Goal: Navigation & Orientation: Find specific page/section

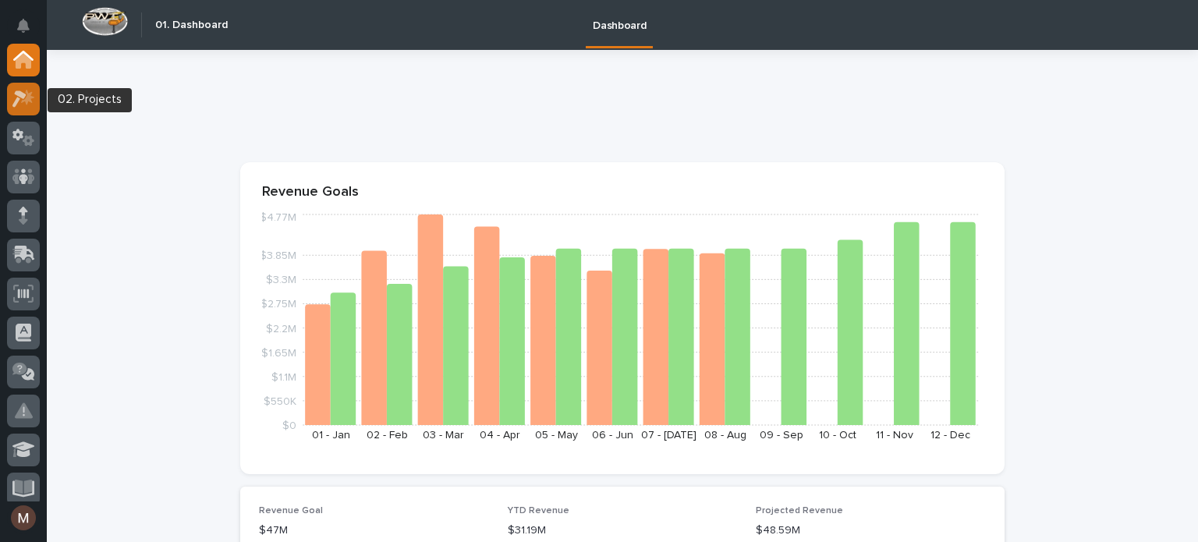
click at [23, 97] on icon at bounding box center [19, 98] width 14 height 17
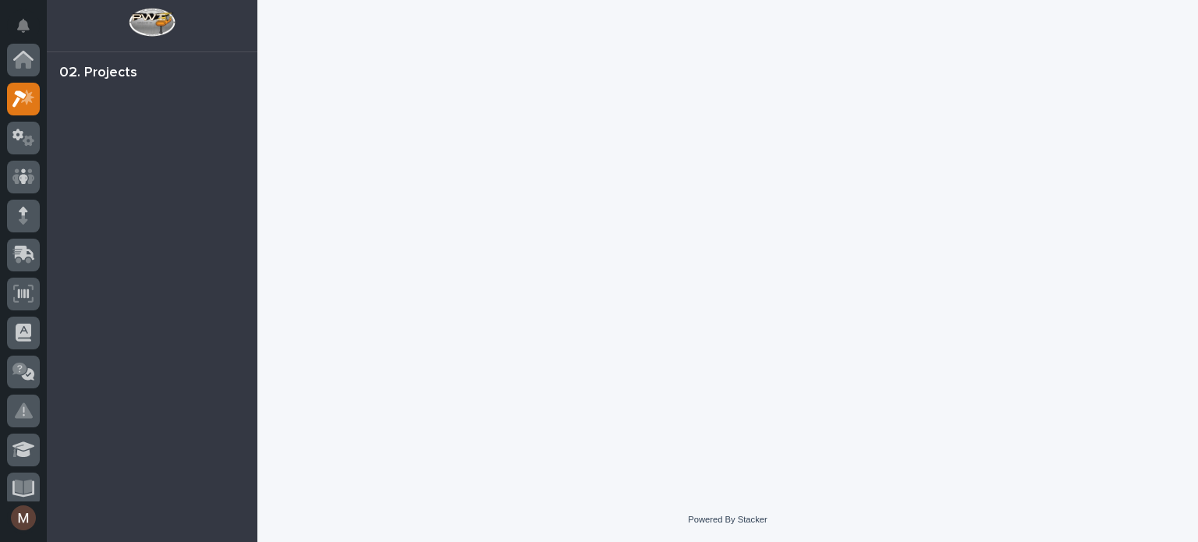
scroll to position [39, 0]
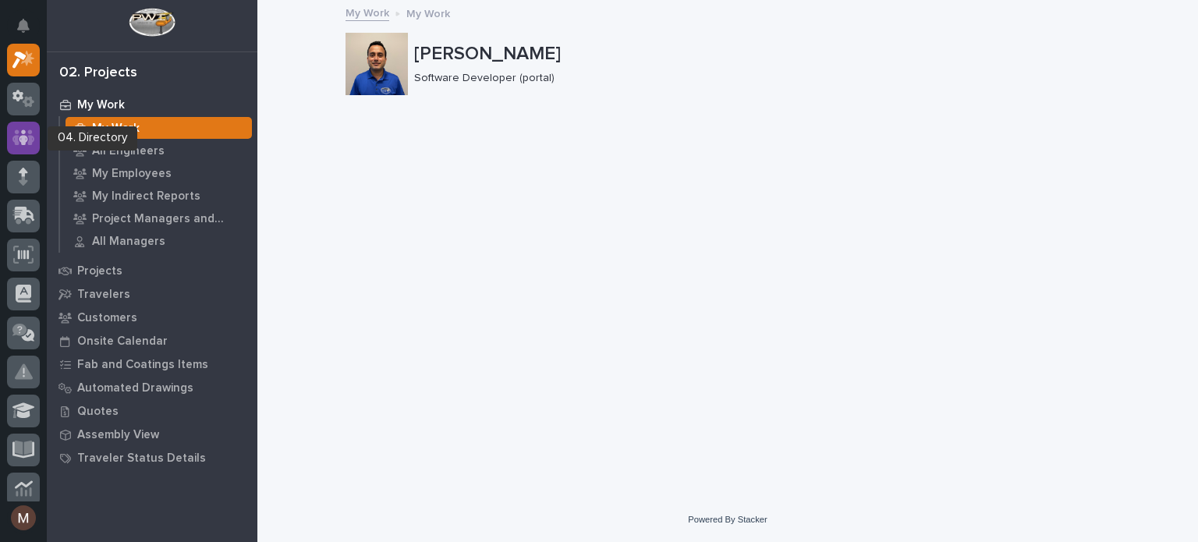
click at [18, 129] on icon at bounding box center [23, 138] width 23 height 18
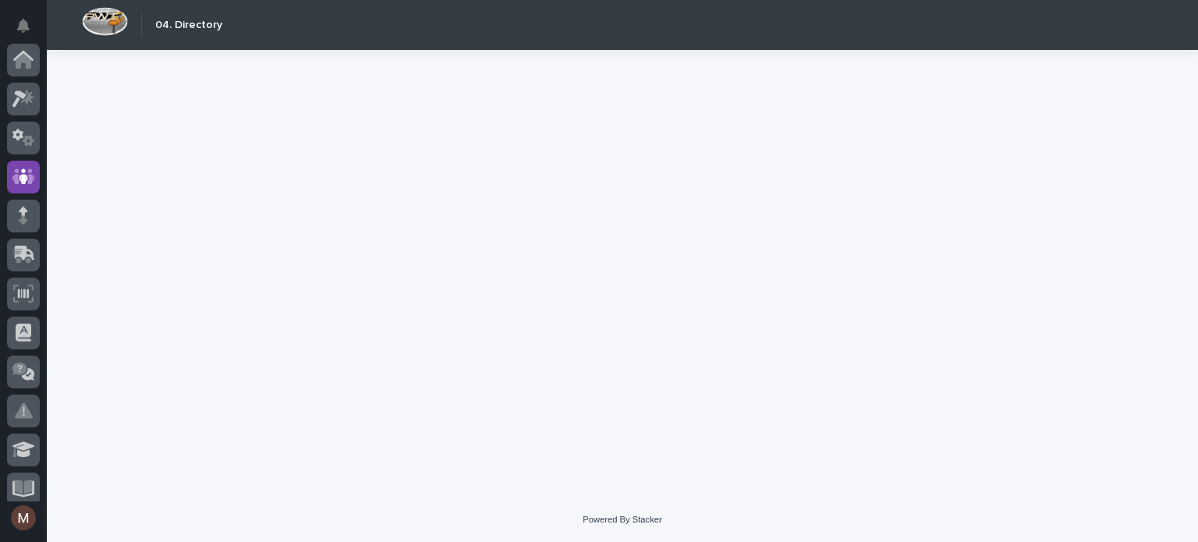
scroll to position [117, 0]
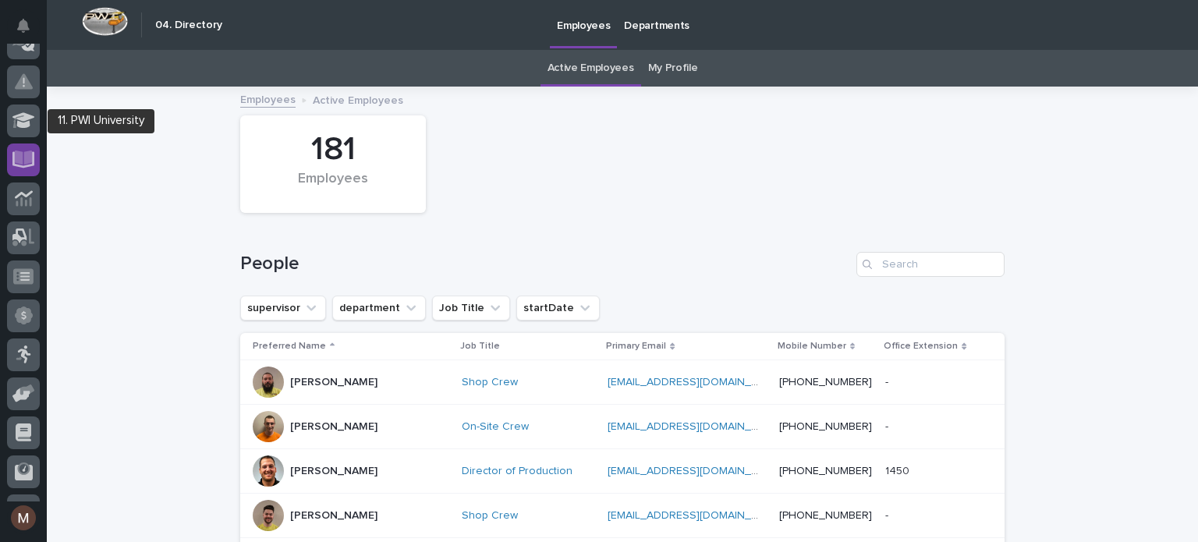
scroll to position [330, 0]
click at [25, 165] on icon at bounding box center [23, 159] width 23 height 17
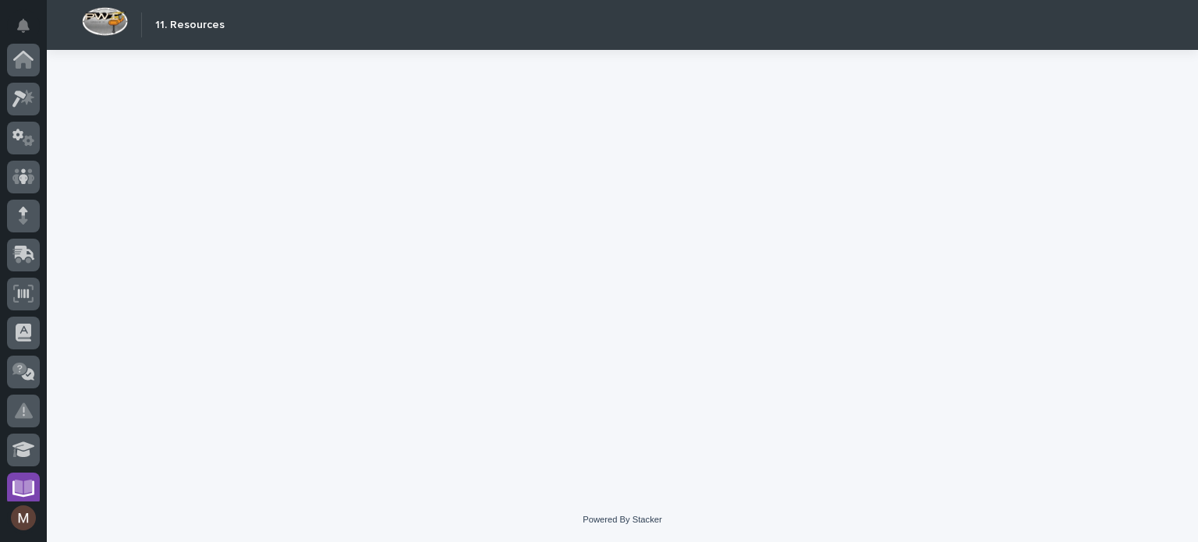
scroll to position [429, 0]
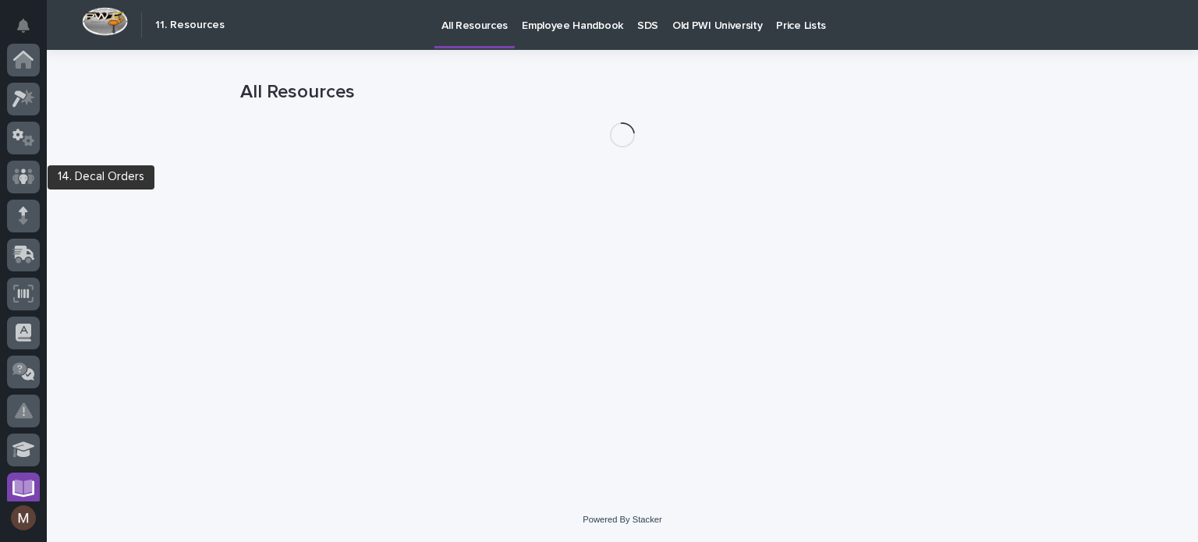
scroll to position [429, 0]
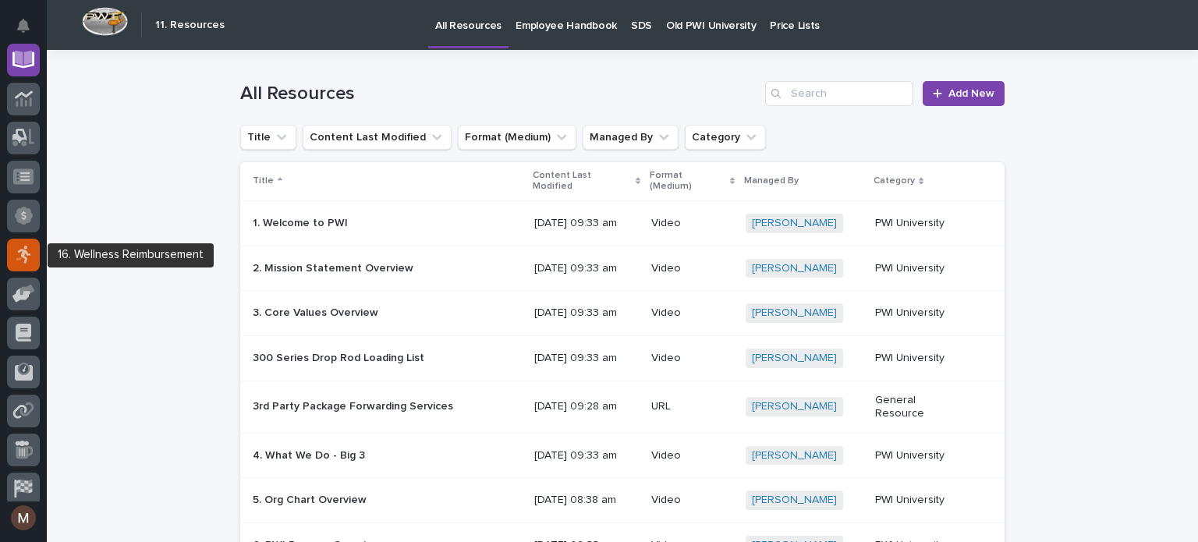
click at [27, 267] on div at bounding box center [23, 255] width 33 height 33
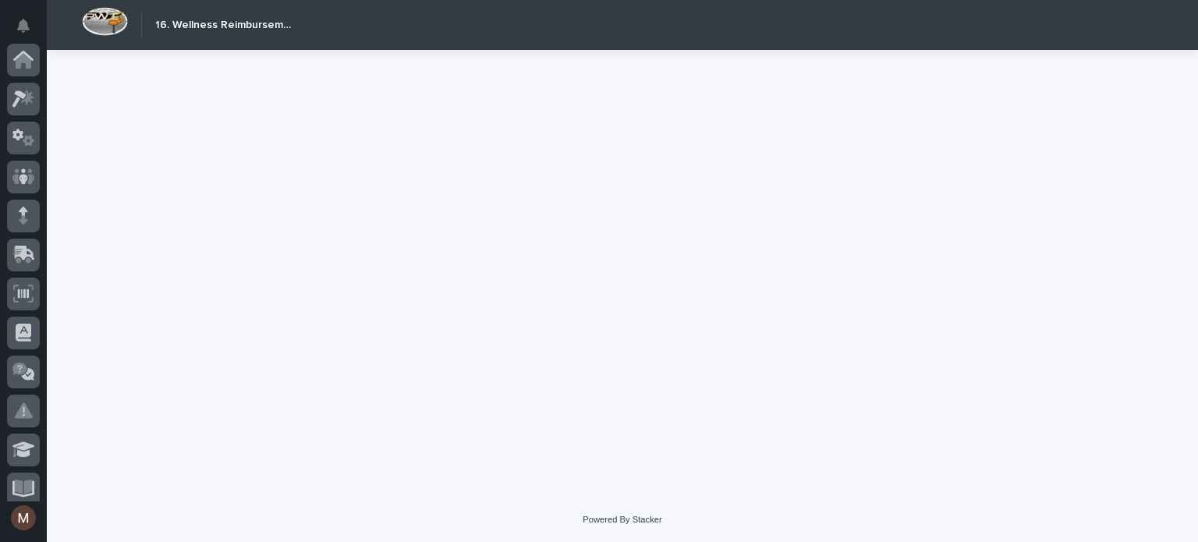
scroll to position [517, 0]
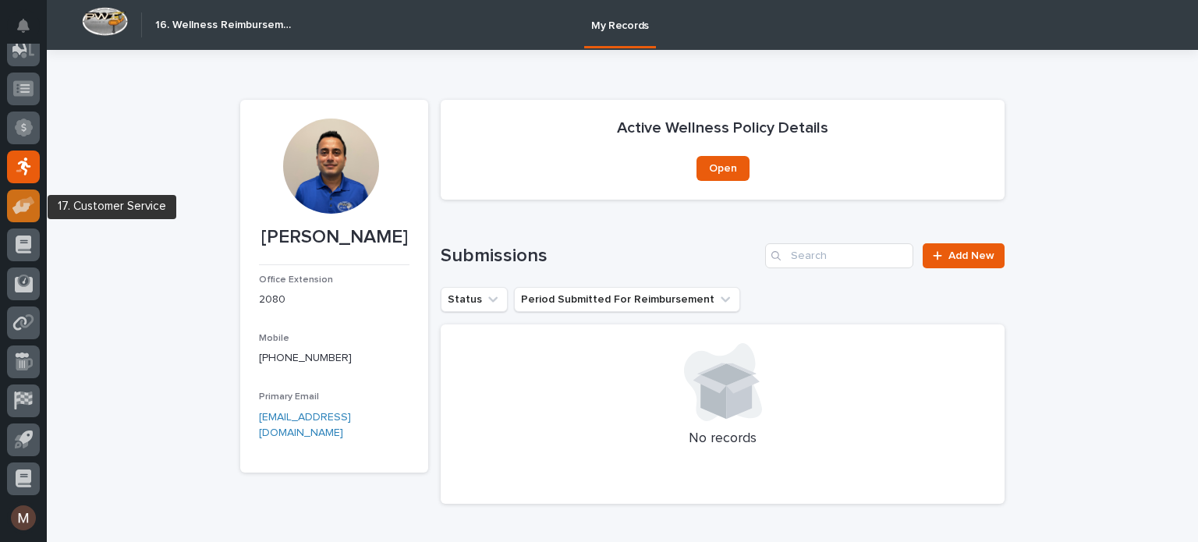
click at [21, 213] on icon at bounding box center [23, 206] width 23 height 18
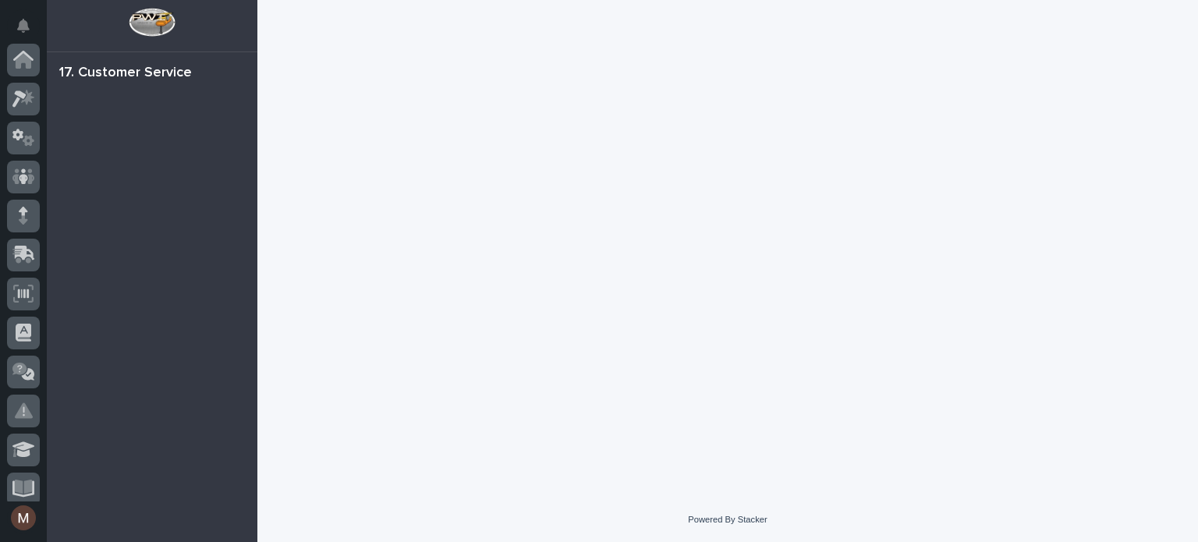
scroll to position [517, 0]
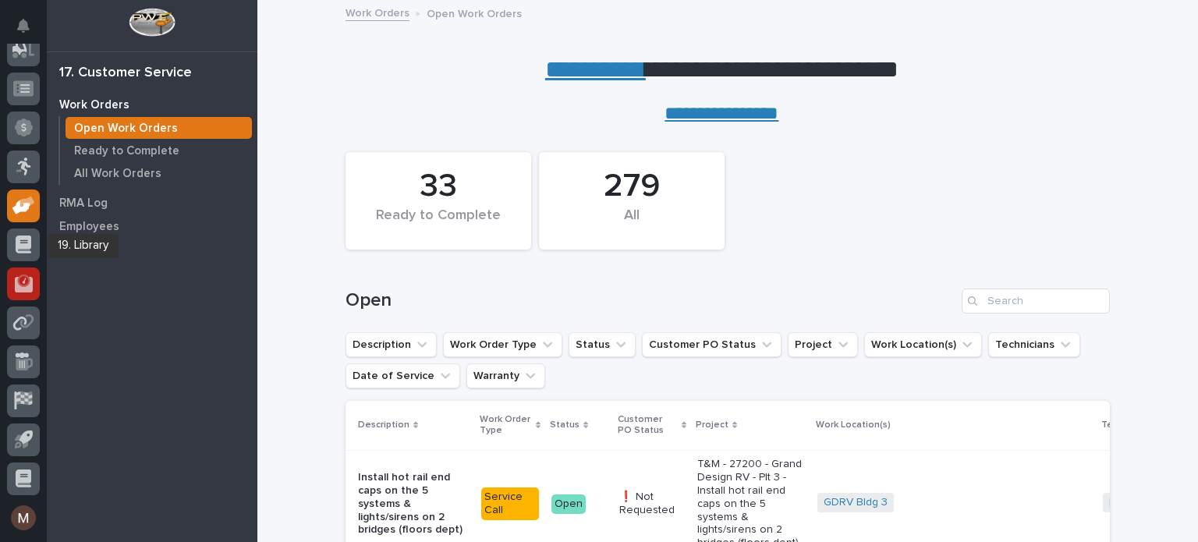
scroll to position [516, 0]
click at [22, 274] on div at bounding box center [23, 284] width 33 height 33
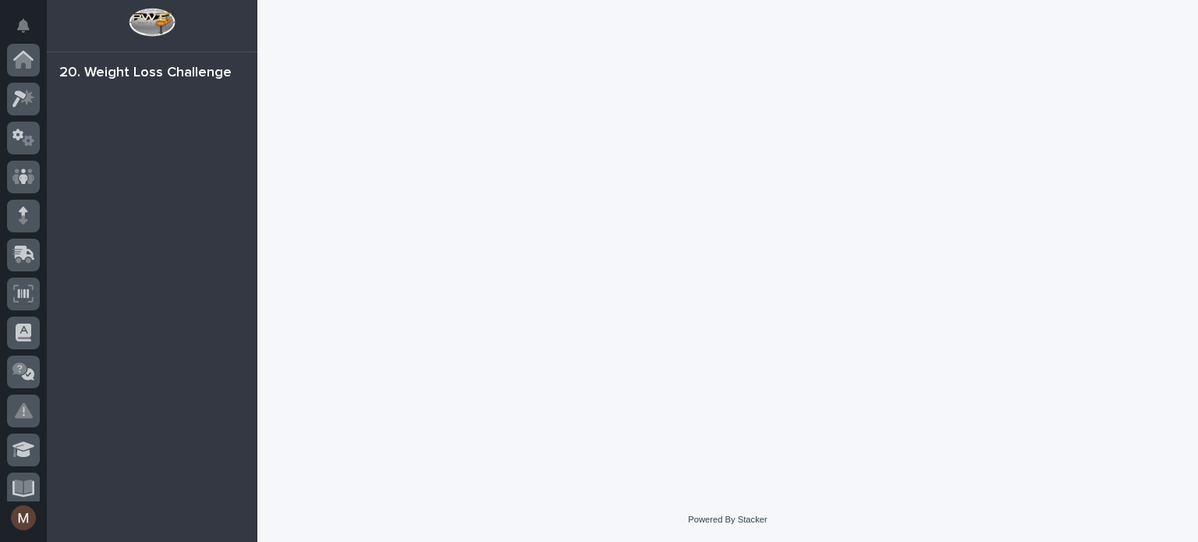
scroll to position [517, 0]
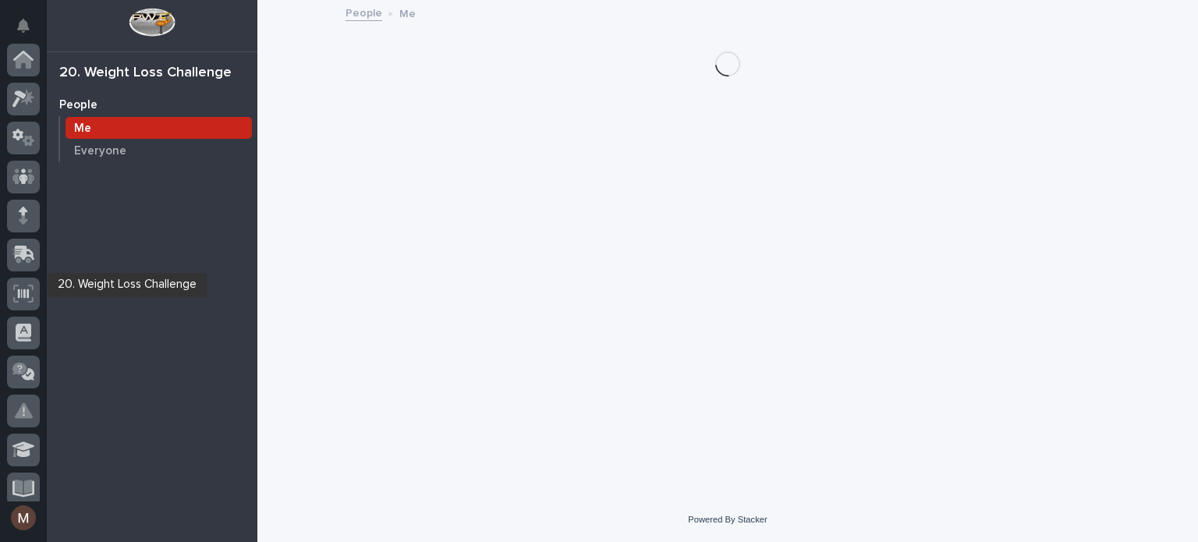
scroll to position [517, 0]
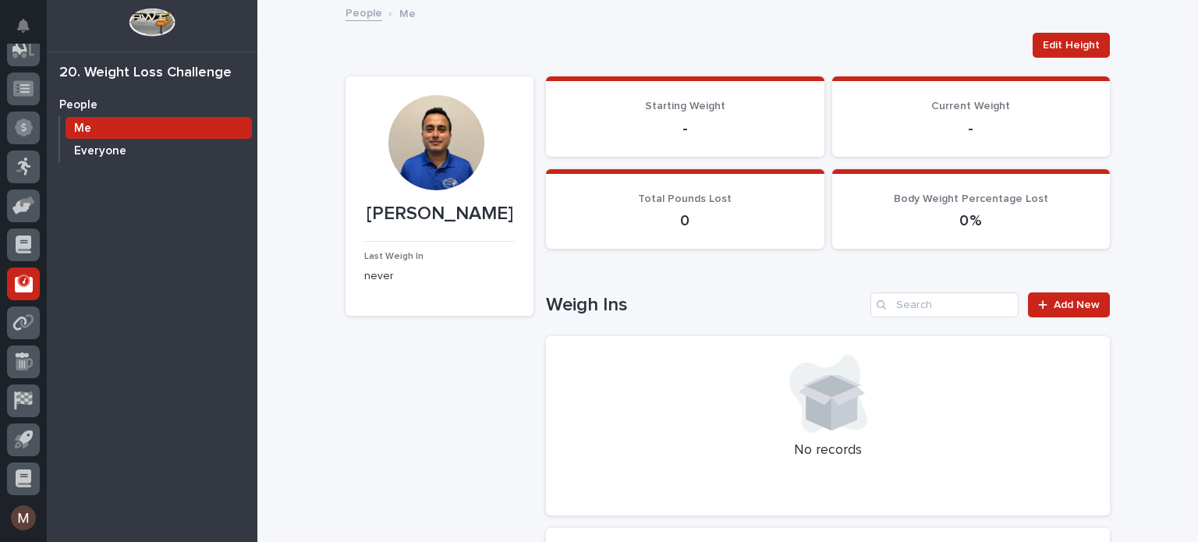
click at [115, 152] on p "Everyone" at bounding box center [100, 151] width 52 height 14
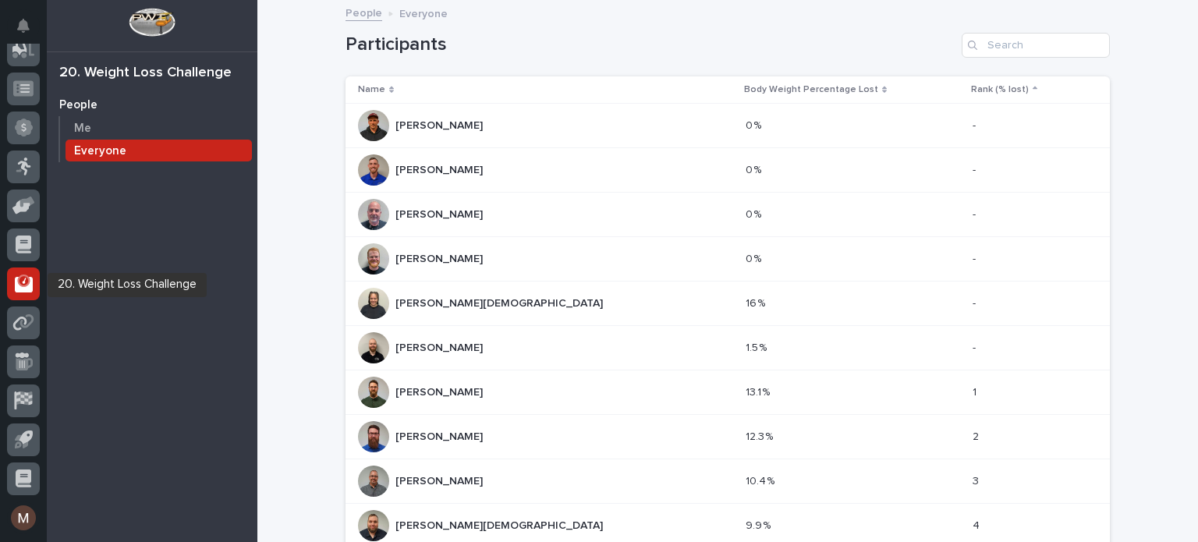
scroll to position [516, 0]
click at [19, 364] on icon at bounding box center [21, 361] width 13 height 16
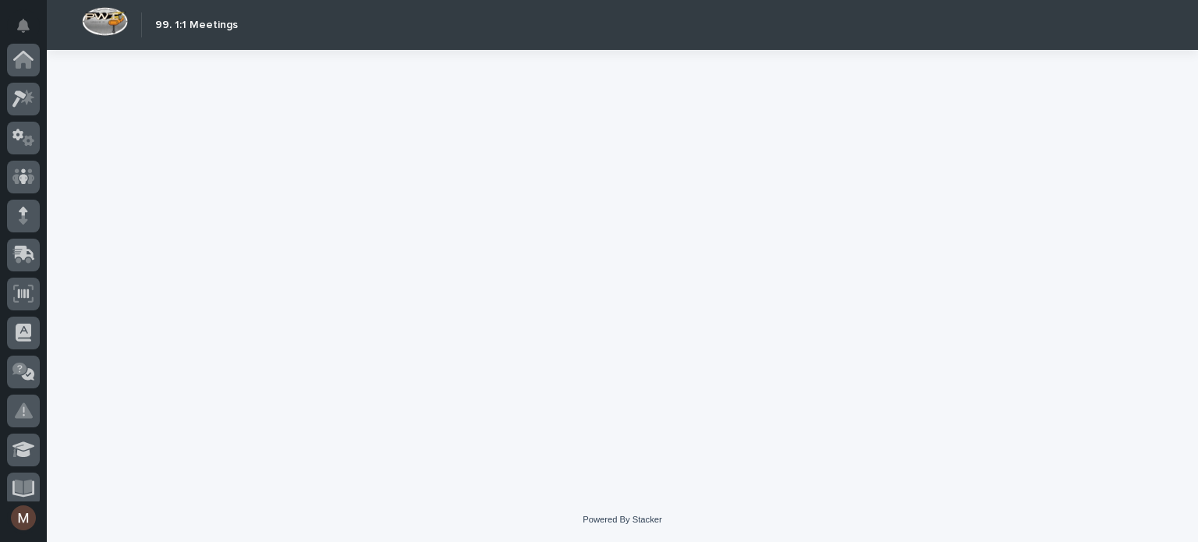
scroll to position [517, 0]
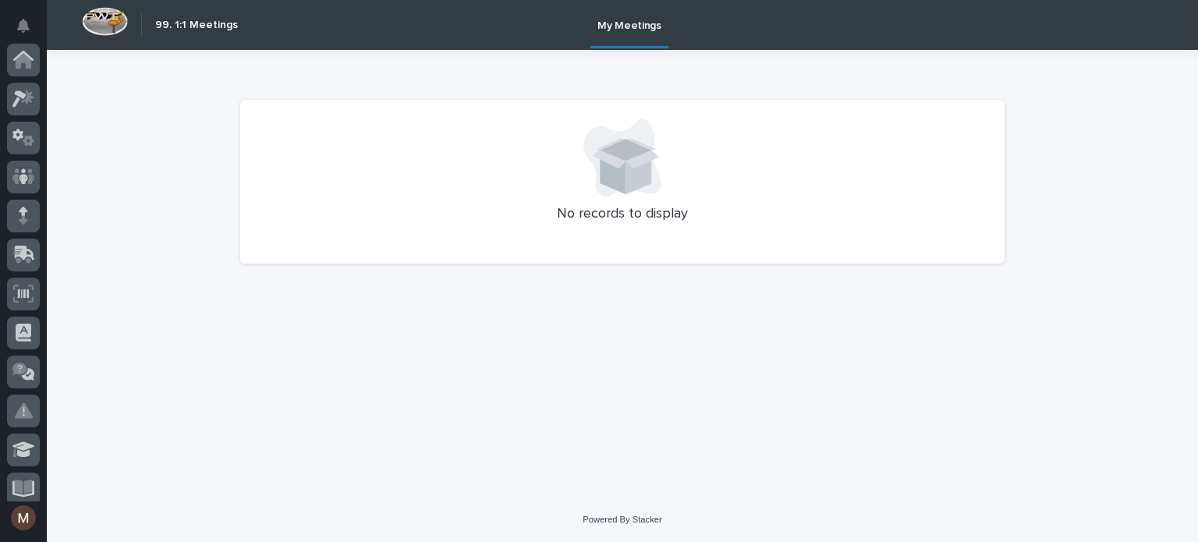
scroll to position [517, 0]
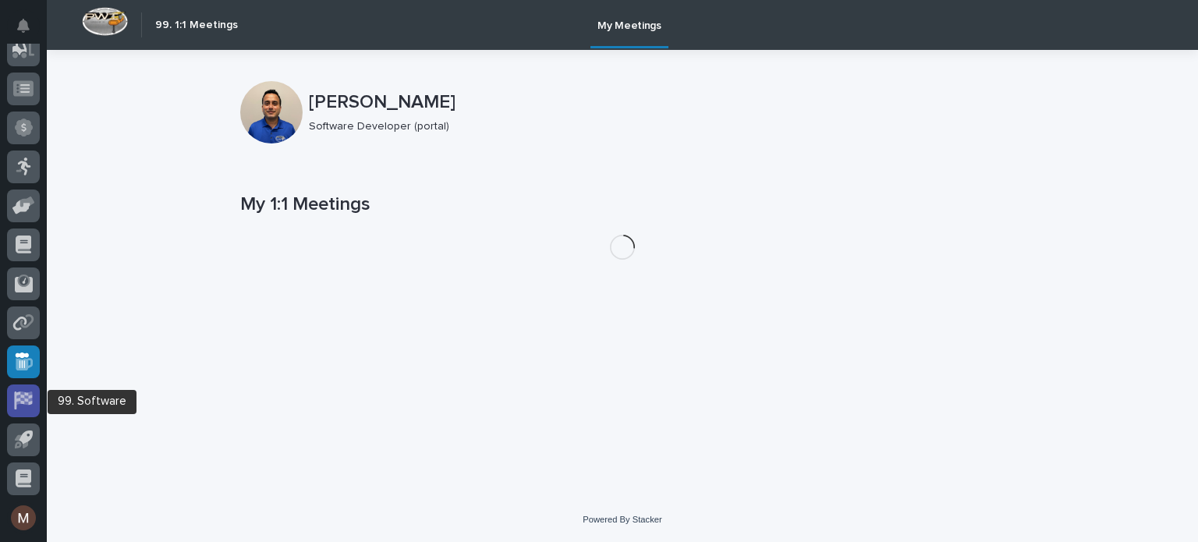
click at [19, 391] on icon at bounding box center [23, 400] width 20 height 18
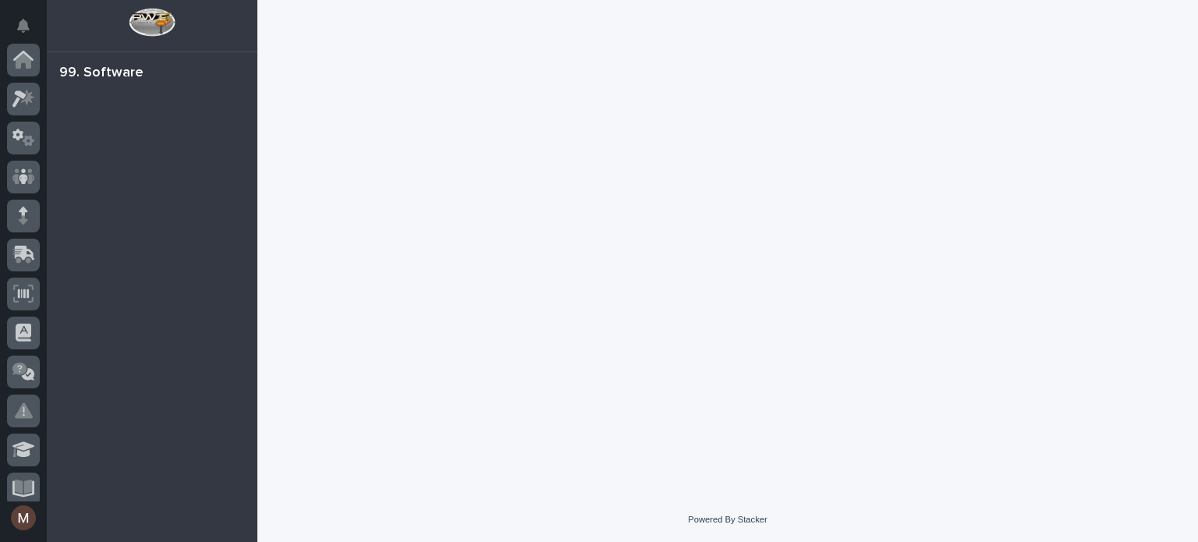
scroll to position [517, 0]
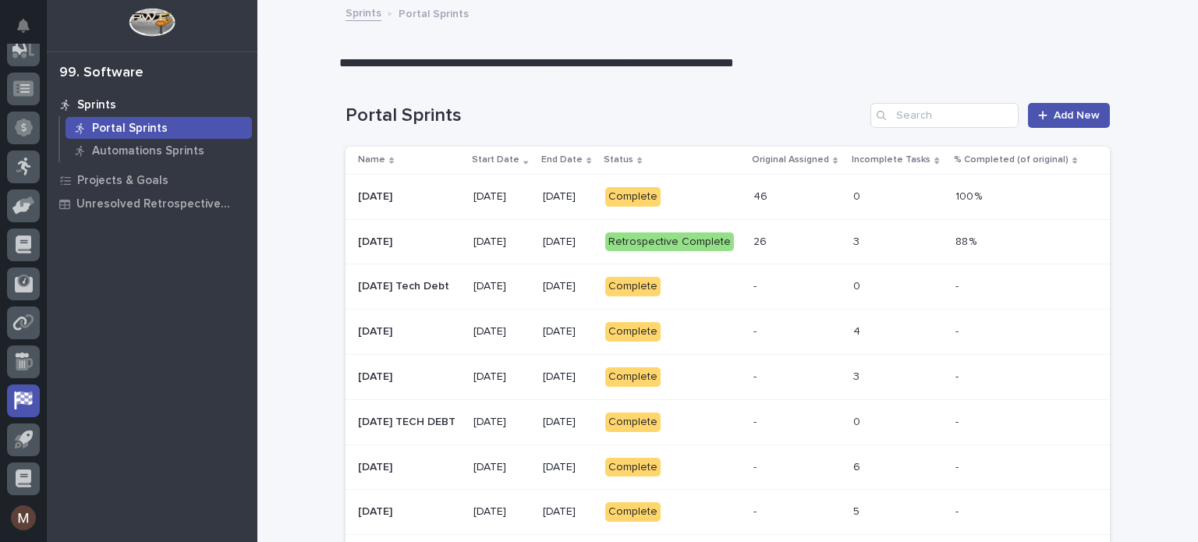
click at [729, 187] on p "Complete" at bounding box center [673, 196] width 136 height 19
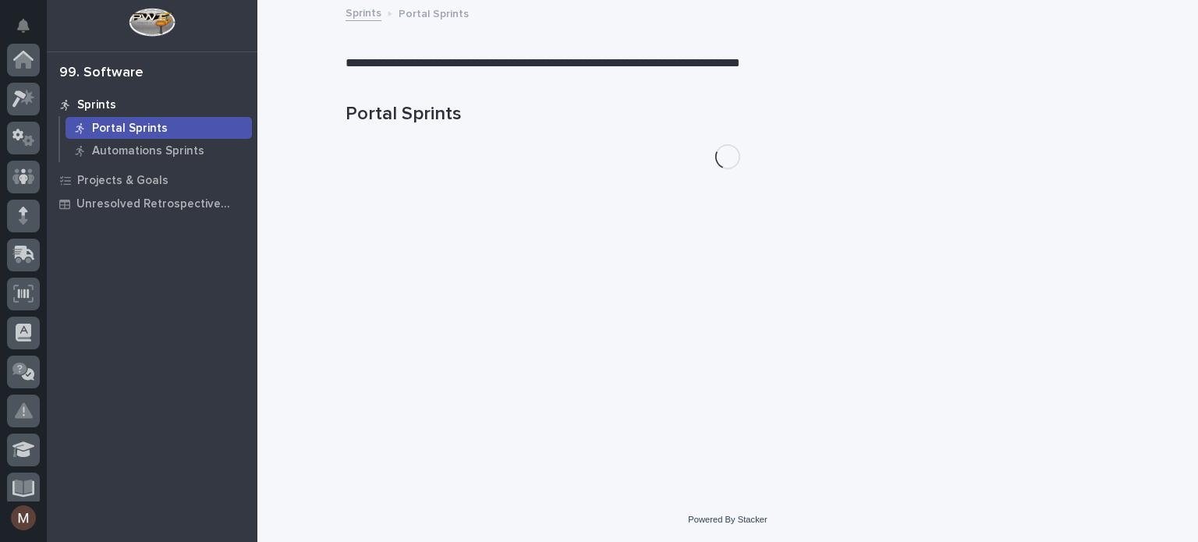
scroll to position [517, 0]
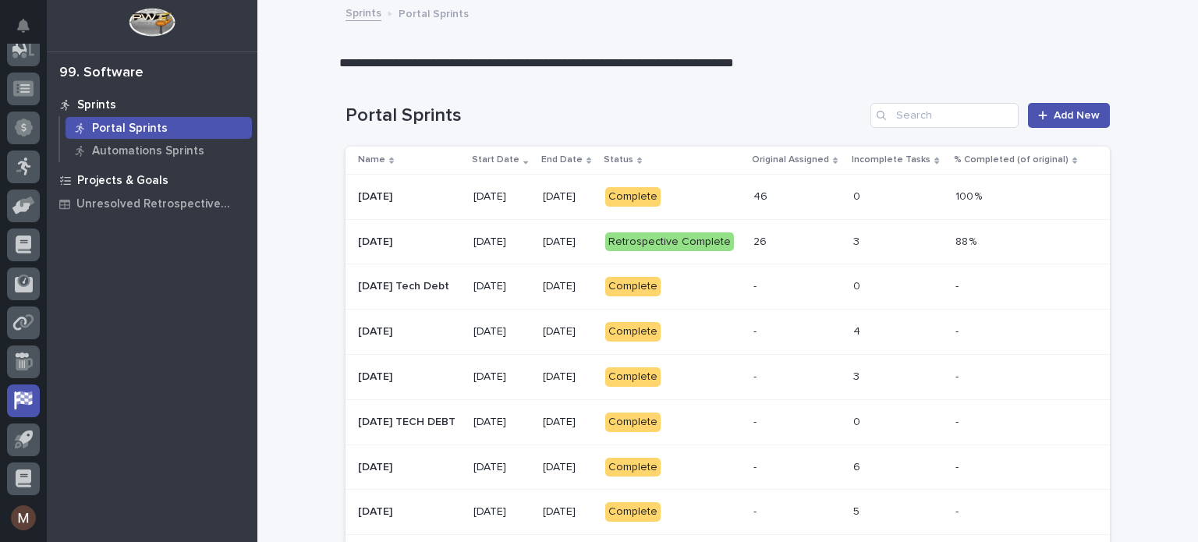
click at [100, 182] on p "Projects & Goals" at bounding box center [122, 181] width 91 height 14
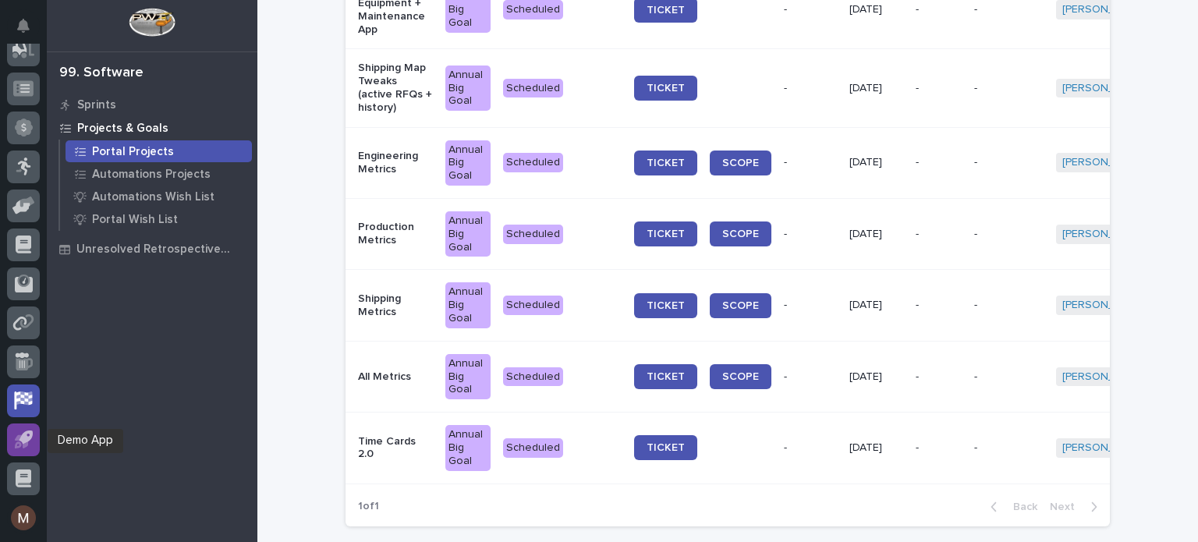
click at [19, 447] on icon at bounding box center [24, 439] width 18 height 18
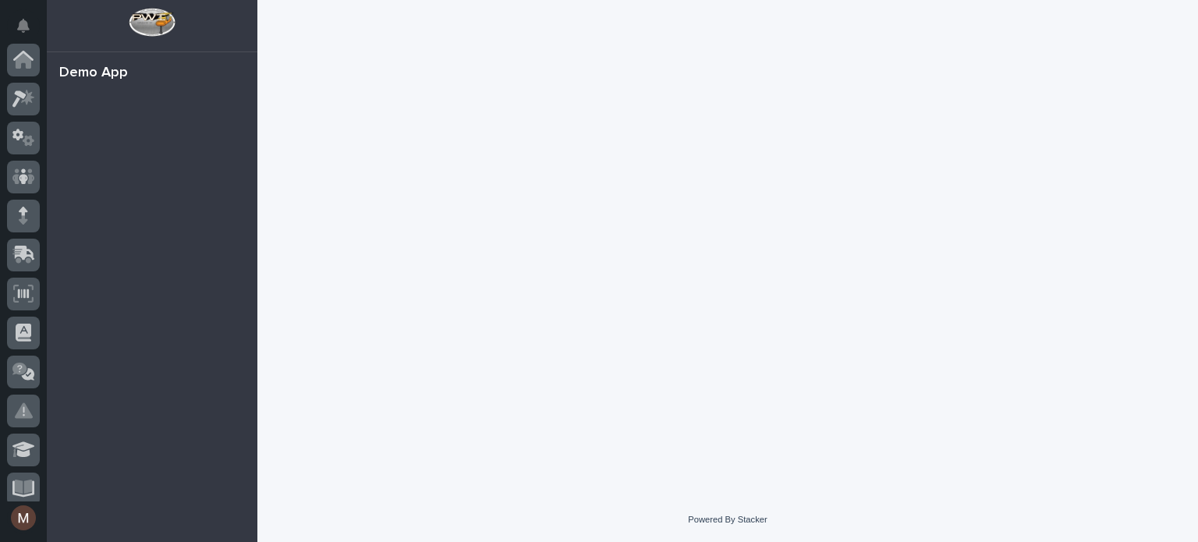
scroll to position [517, 0]
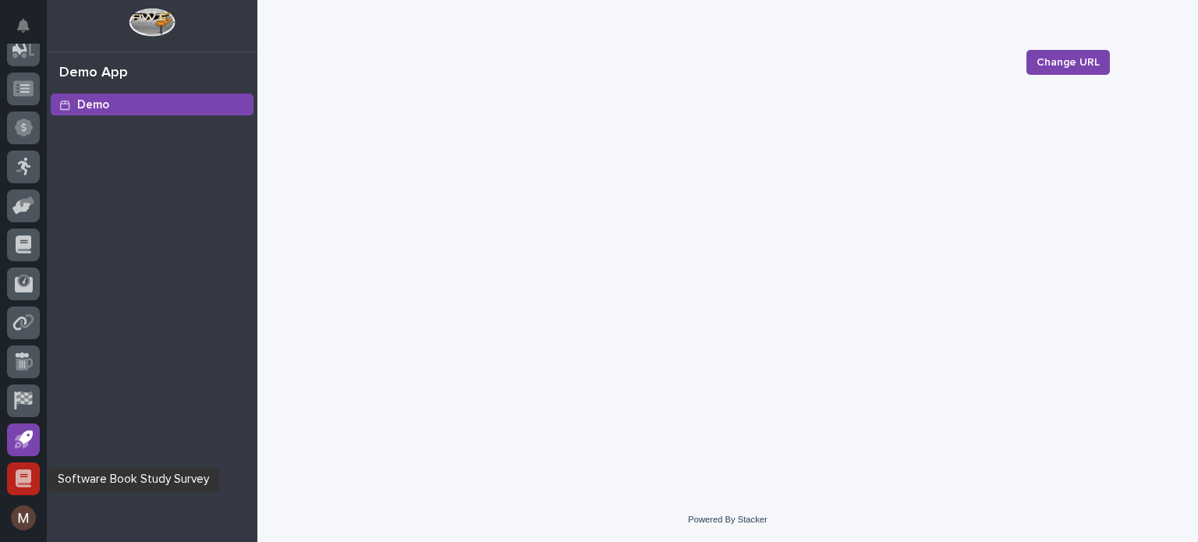
scroll to position [516, 0]
click at [24, 484] on icon at bounding box center [24, 485] width 12 height 2
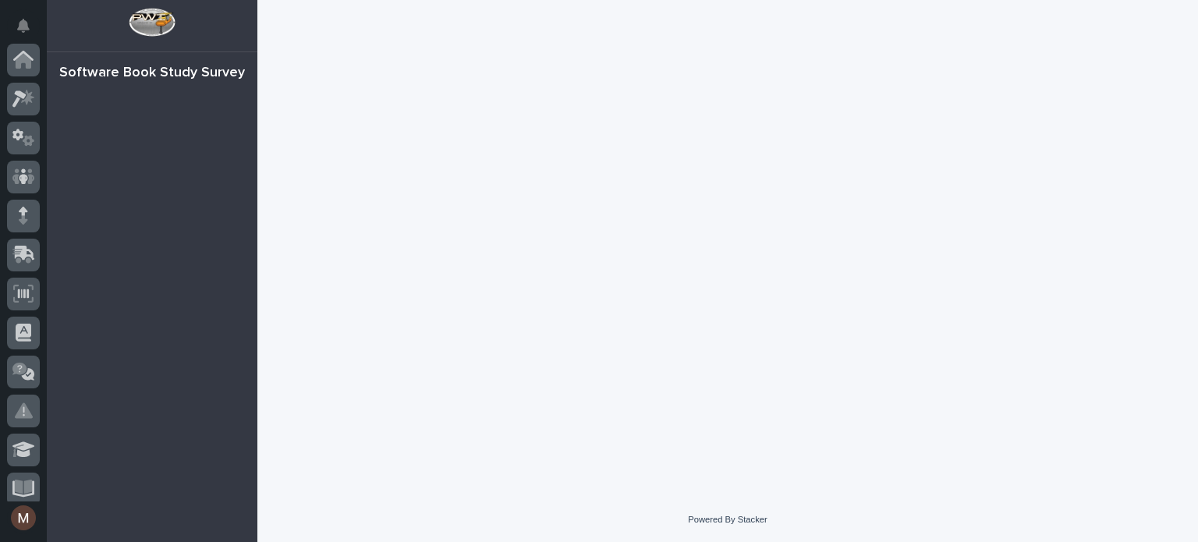
scroll to position [517, 0]
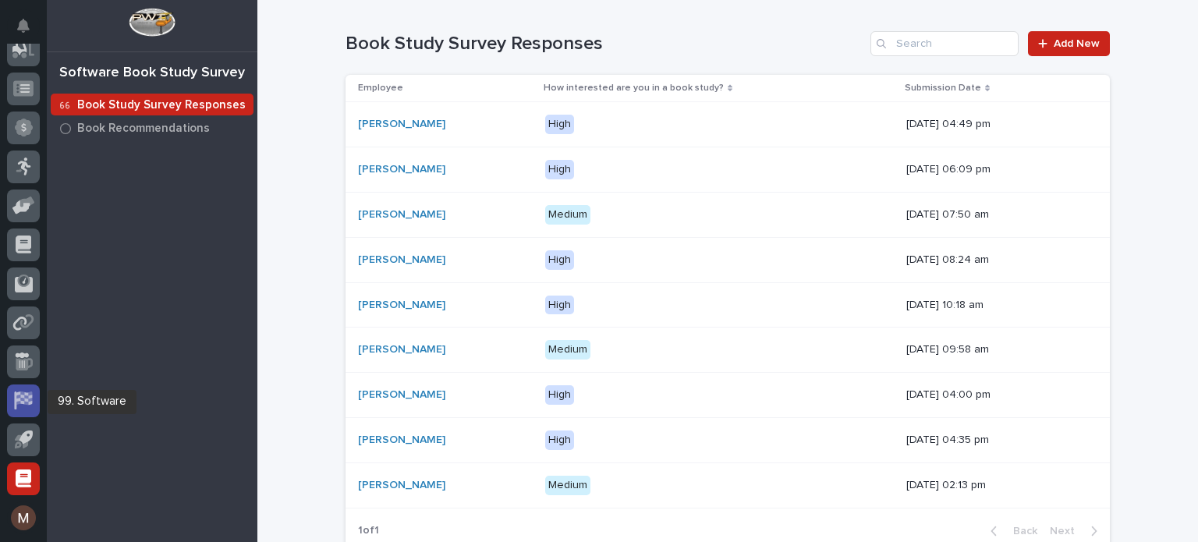
scroll to position [516, 0]
click at [18, 402] on icon at bounding box center [24, 398] width 16 height 13
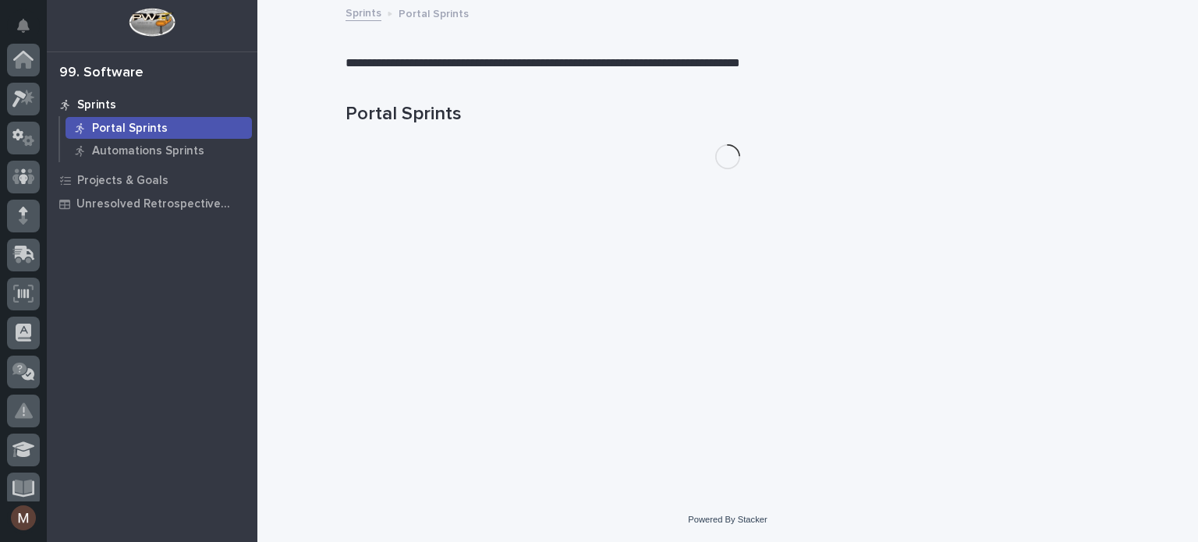
scroll to position [517, 0]
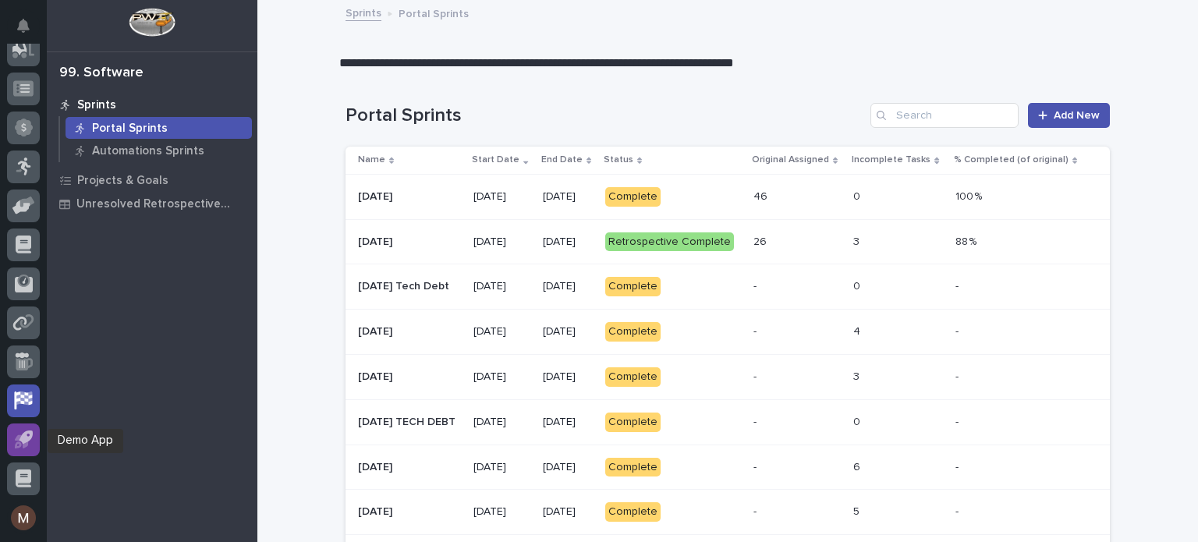
click at [26, 442] on icon at bounding box center [20, 440] width 13 height 13
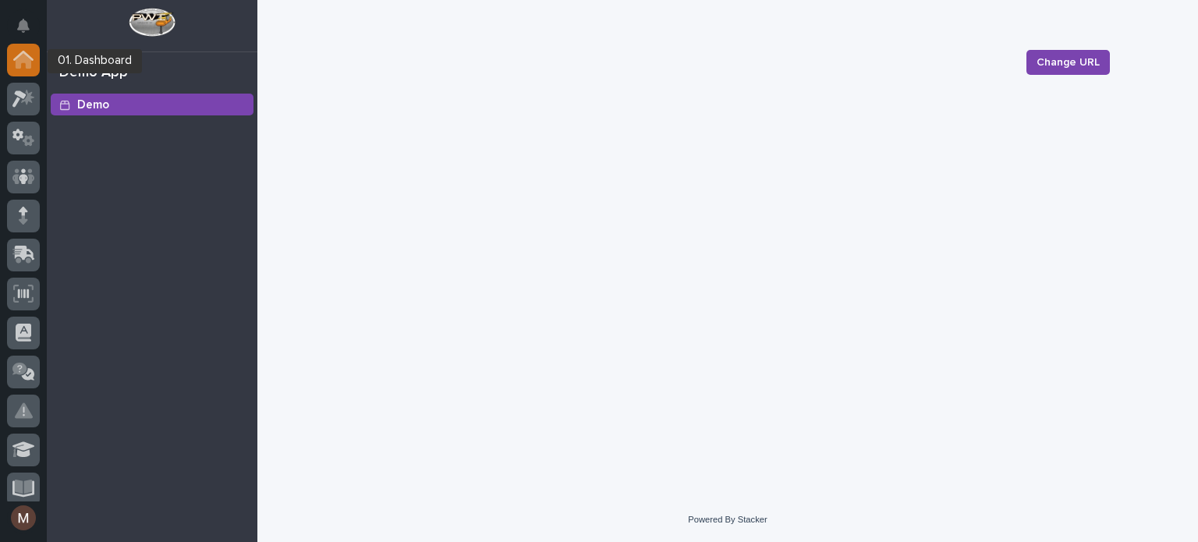
click at [27, 61] on icon at bounding box center [24, 61] width 16 height 16
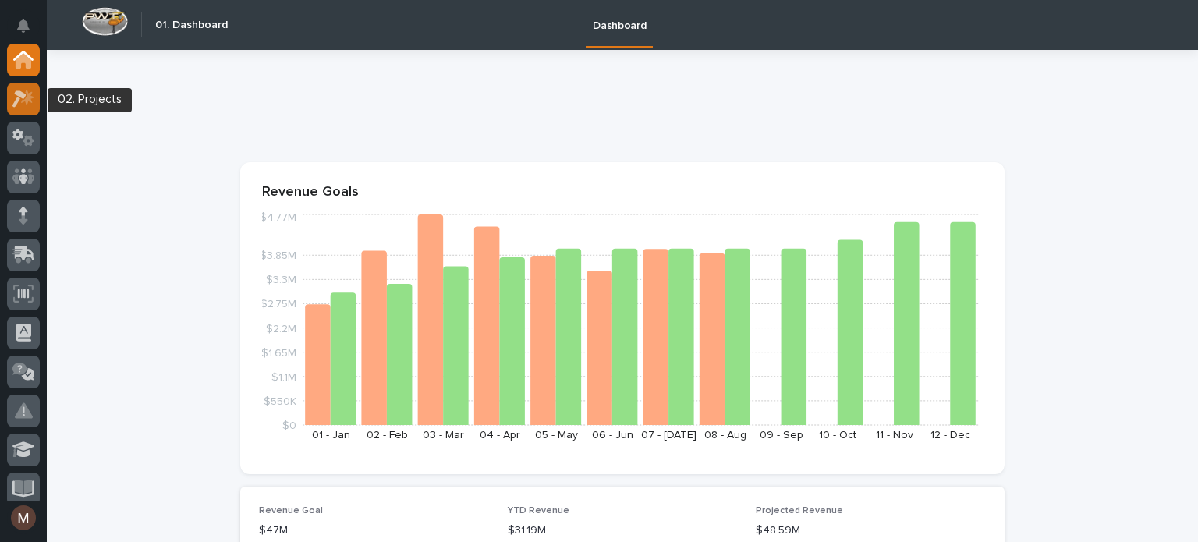
click at [22, 95] on icon at bounding box center [19, 98] width 14 height 17
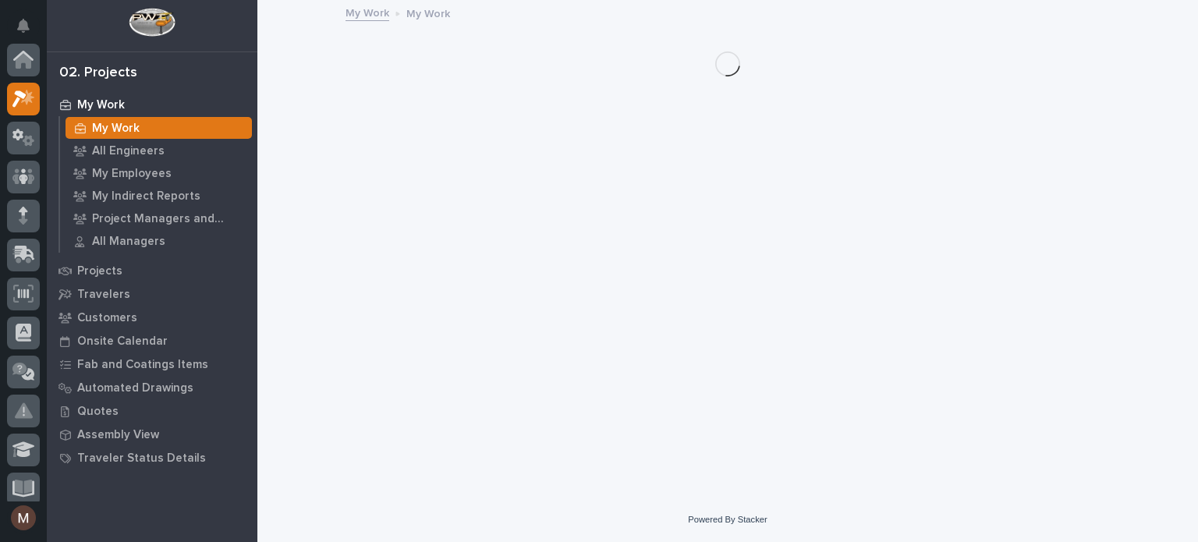
scroll to position [39, 0]
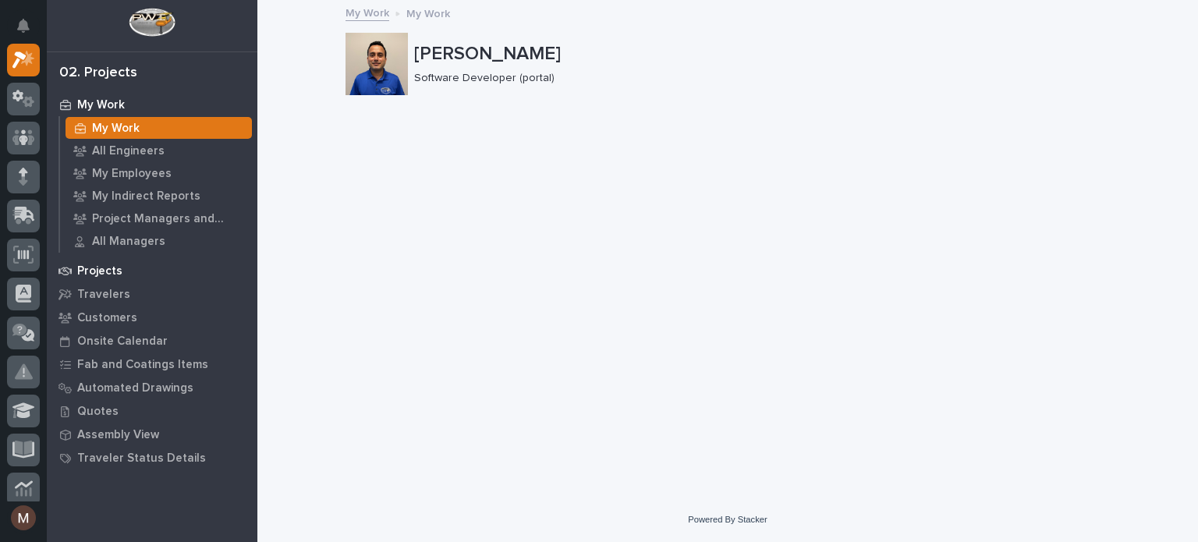
click at [110, 267] on p "Projects" at bounding box center [99, 271] width 45 height 14
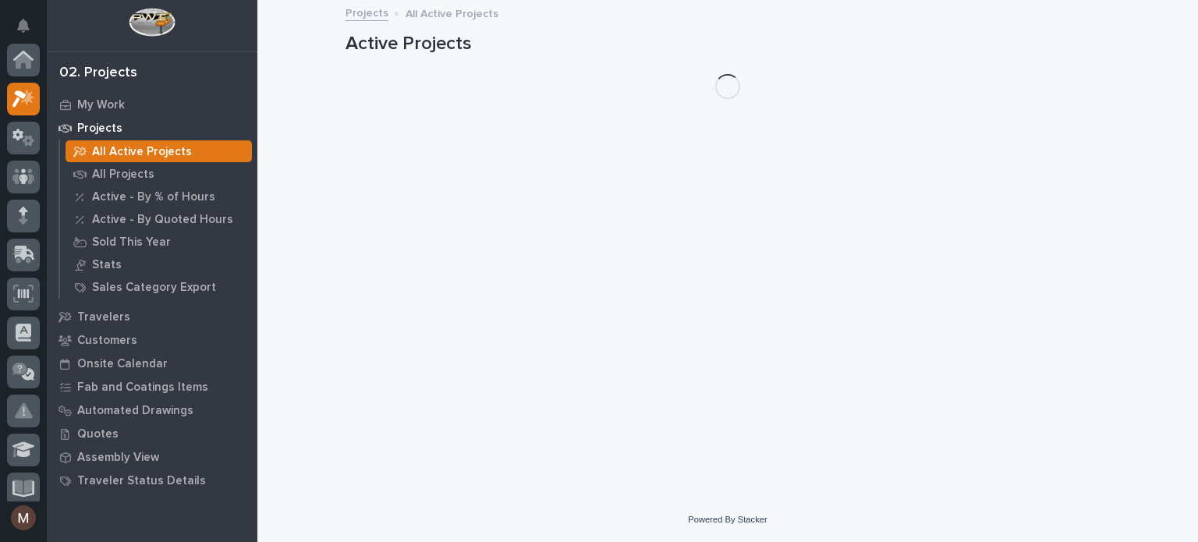
scroll to position [39, 0]
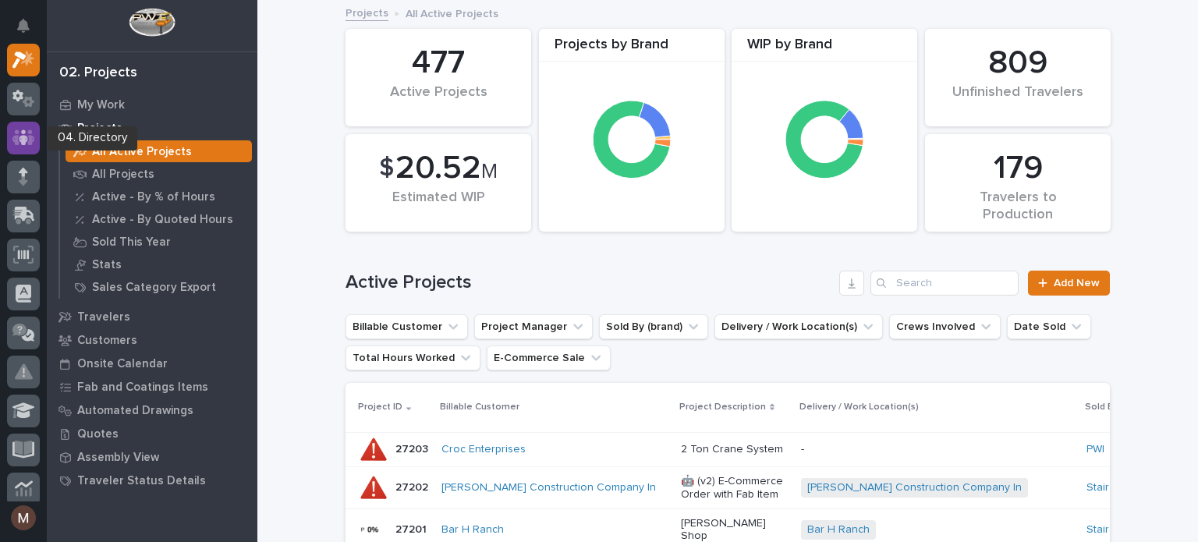
click at [23, 130] on icon at bounding box center [23, 137] width 9 height 16
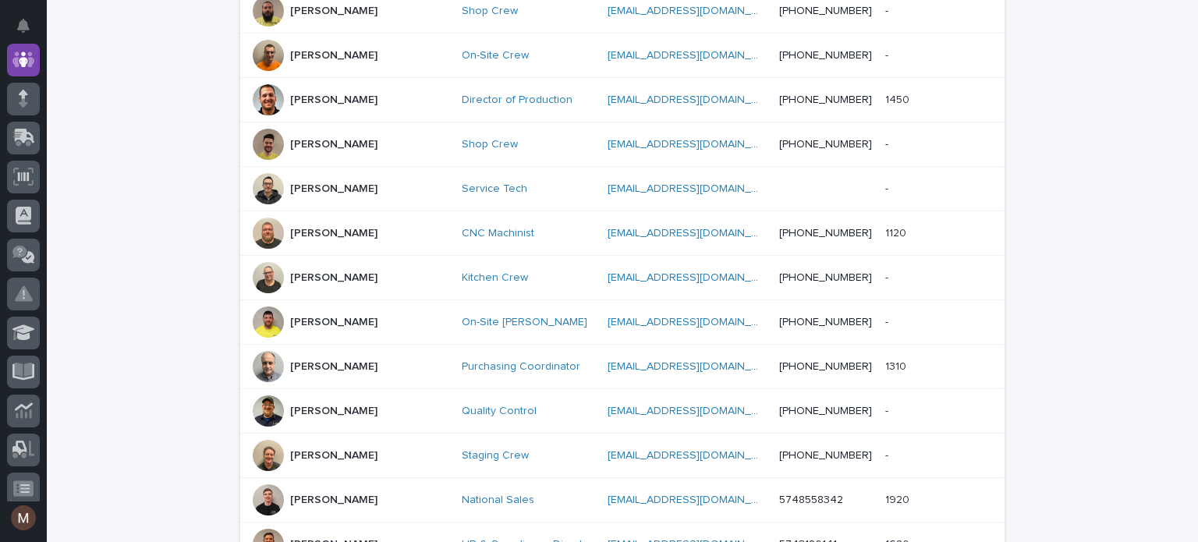
scroll to position [880, 0]
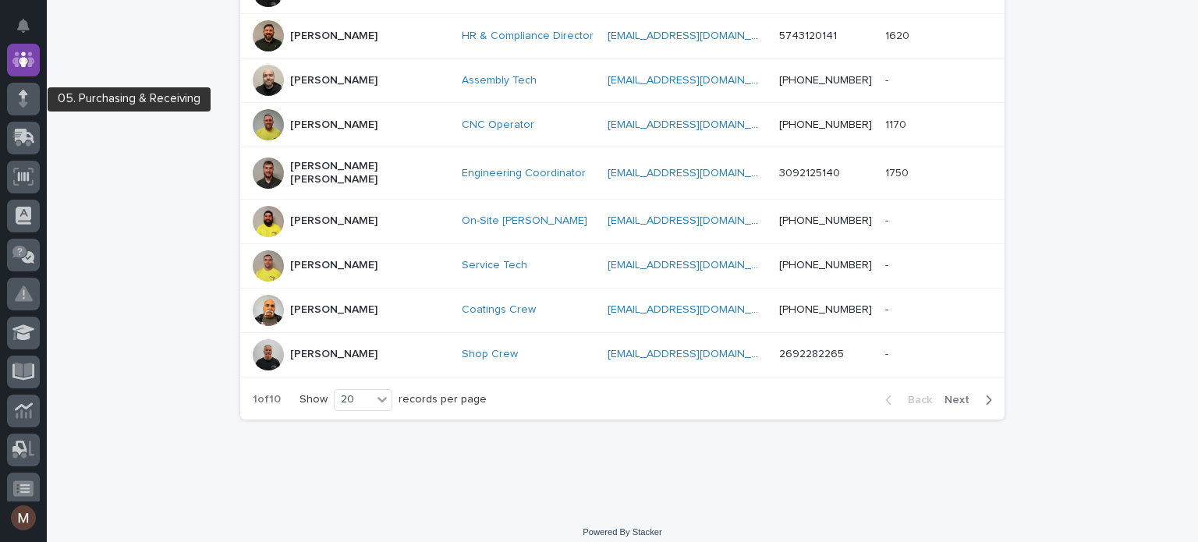
click at [5, 93] on div at bounding box center [23, 273] width 47 height 458
click at [25, 102] on icon at bounding box center [23, 102] width 9 height 9
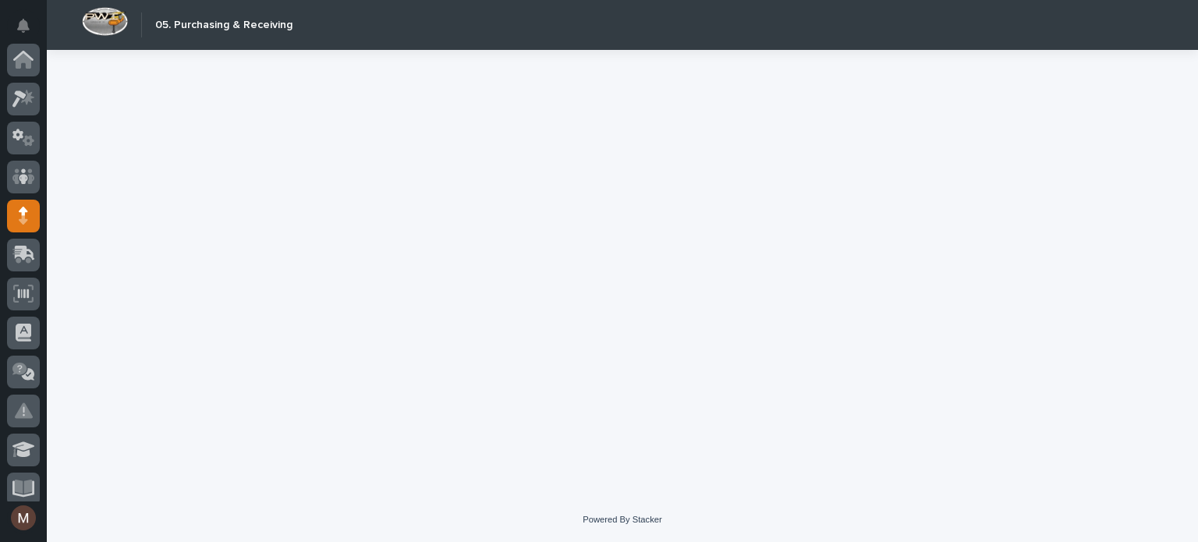
scroll to position [156, 0]
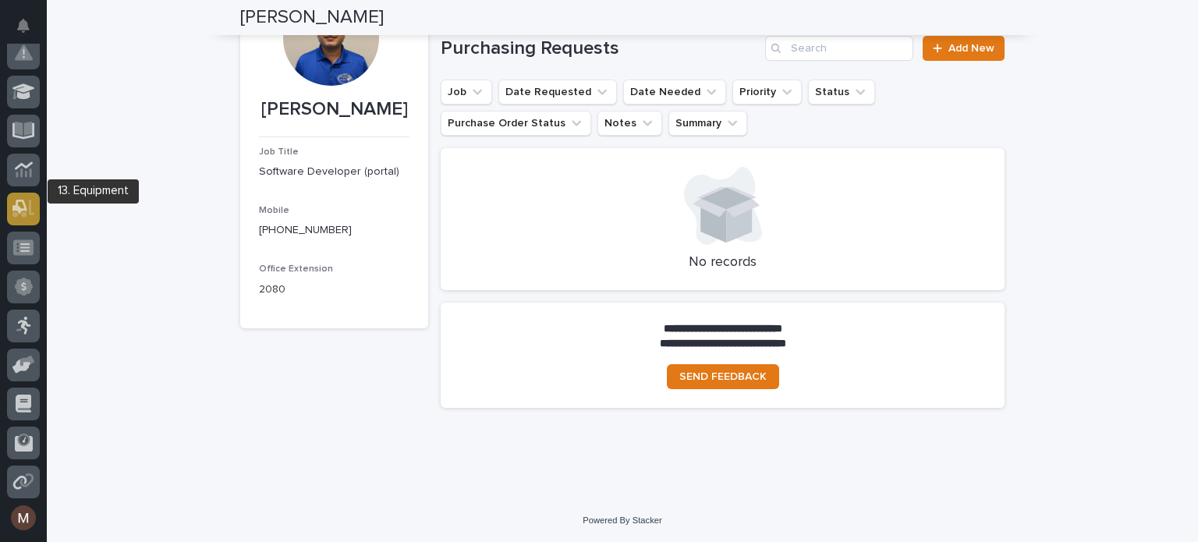
scroll to position [399, 0]
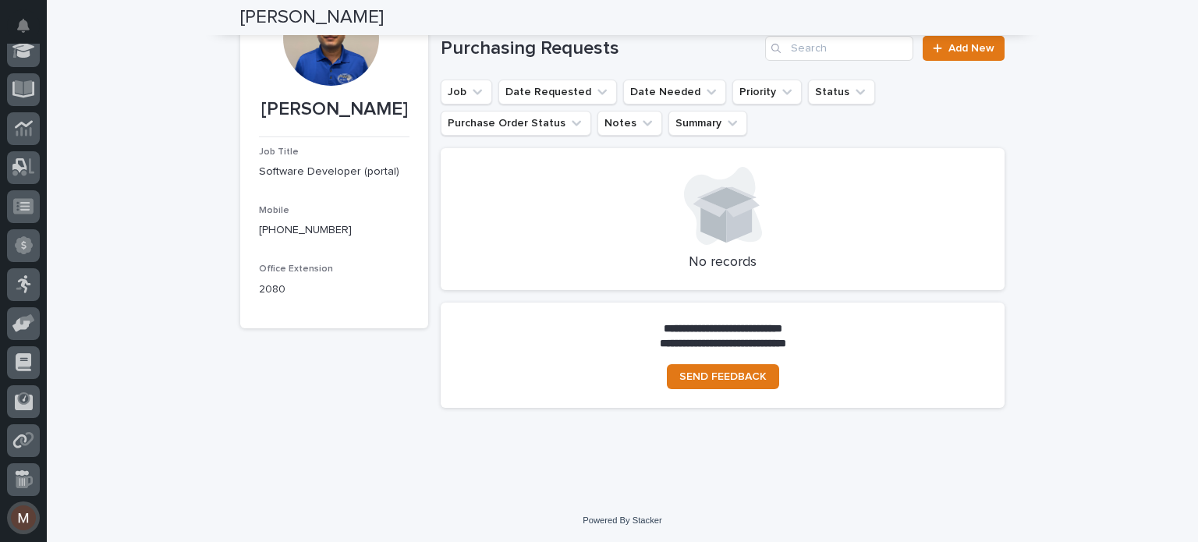
click at [21, 516] on button "button" at bounding box center [23, 517] width 33 height 33
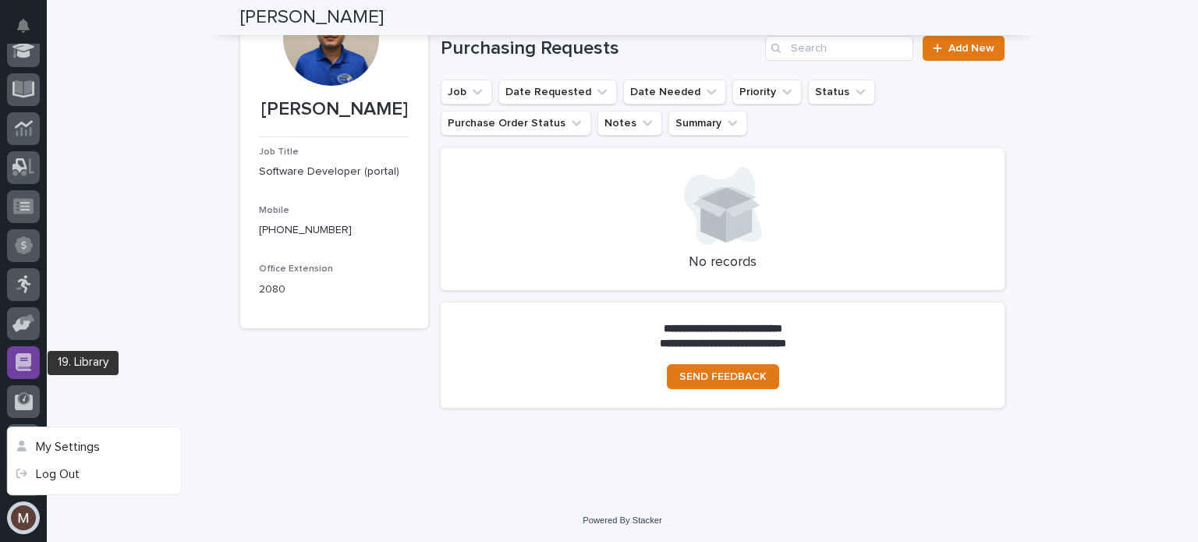
scroll to position [516, 0]
click at [179, 199] on div "**********" at bounding box center [622, 210] width 1151 height 576
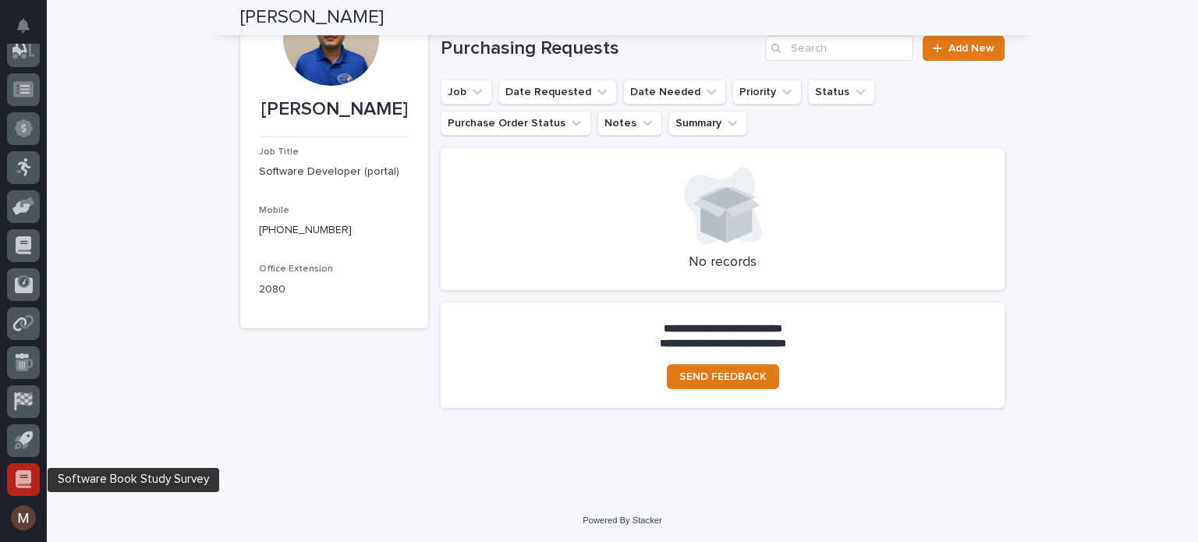
click at [12, 481] on div at bounding box center [23, 479] width 33 height 33
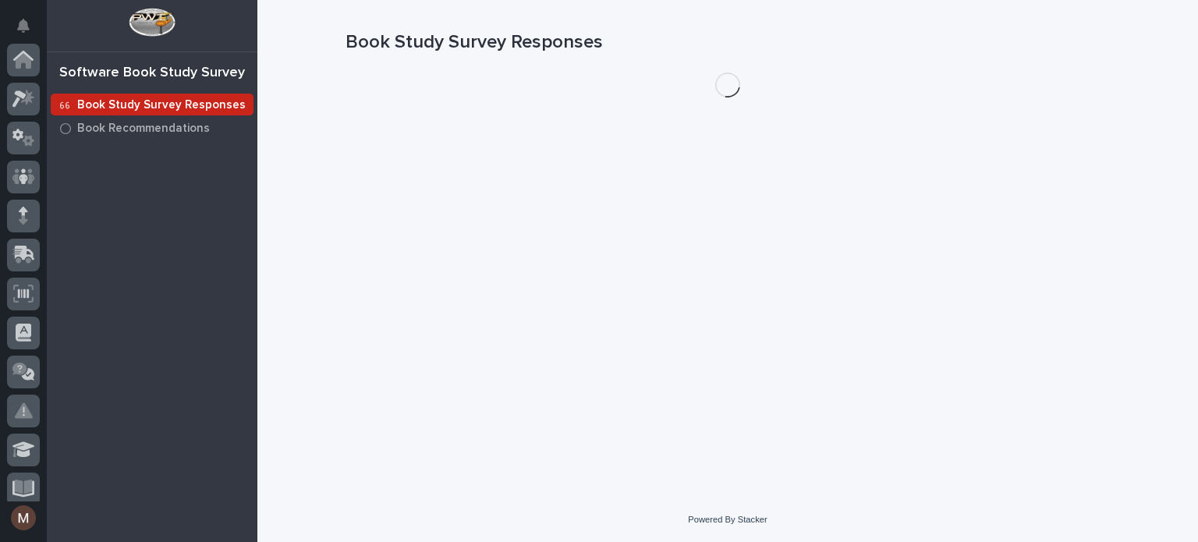
scroll to position [517, 0]
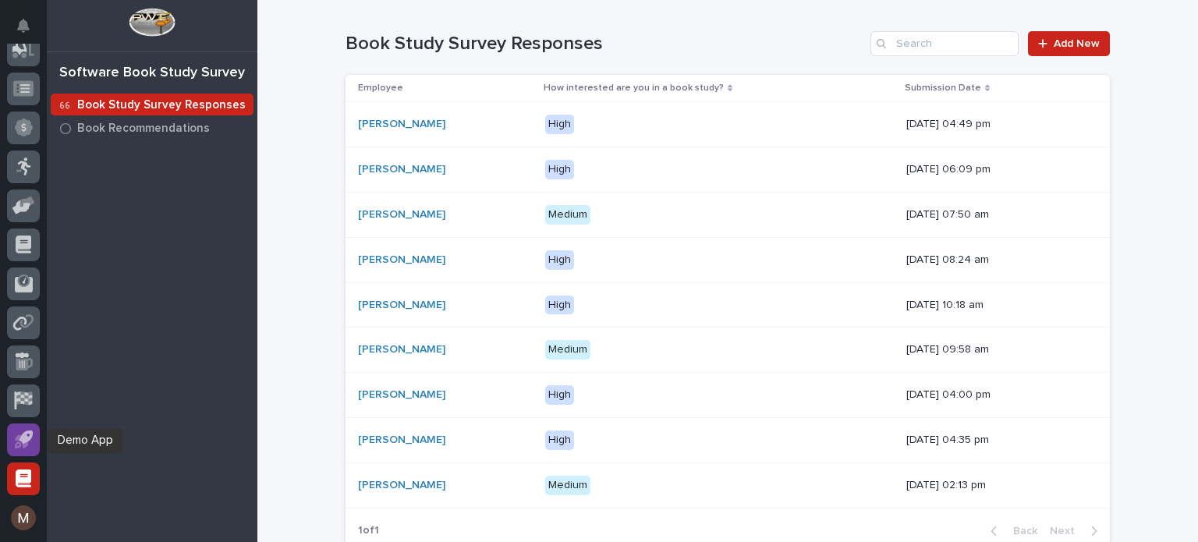
click at [17, 443] on icon at bounding box center [24, 439] width 18 height 18
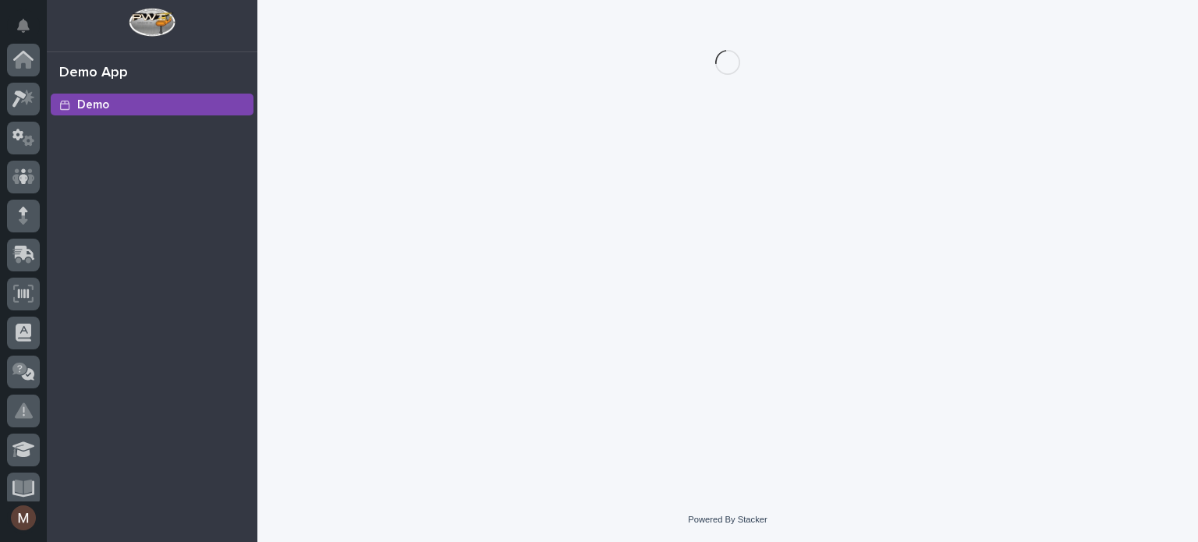
scroll to position [517, 0]
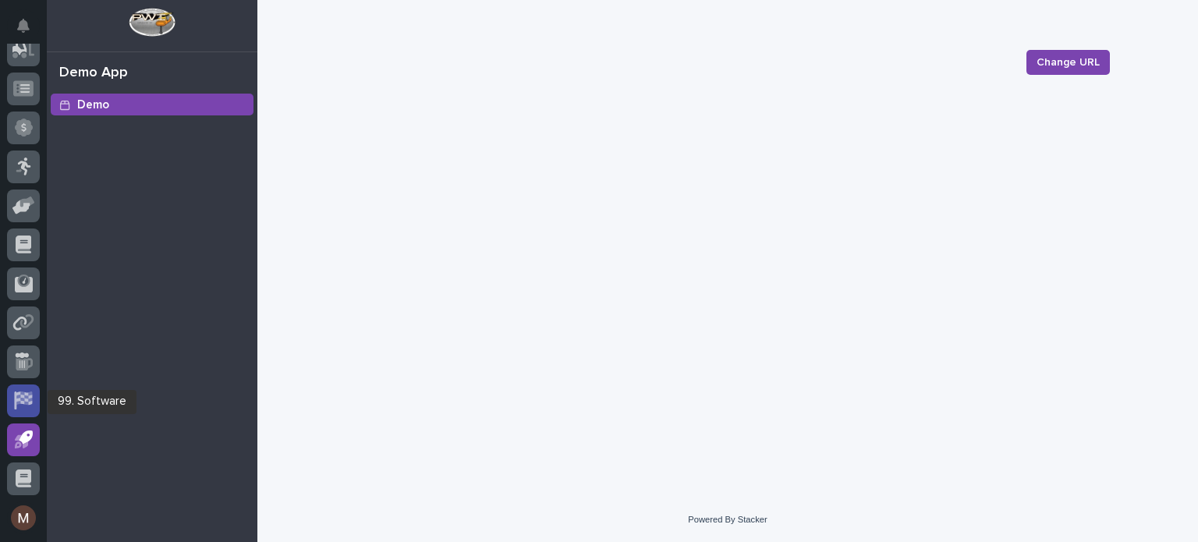
click at [22, 398] on icon at bounding box center [24, 397] width 16 height 13
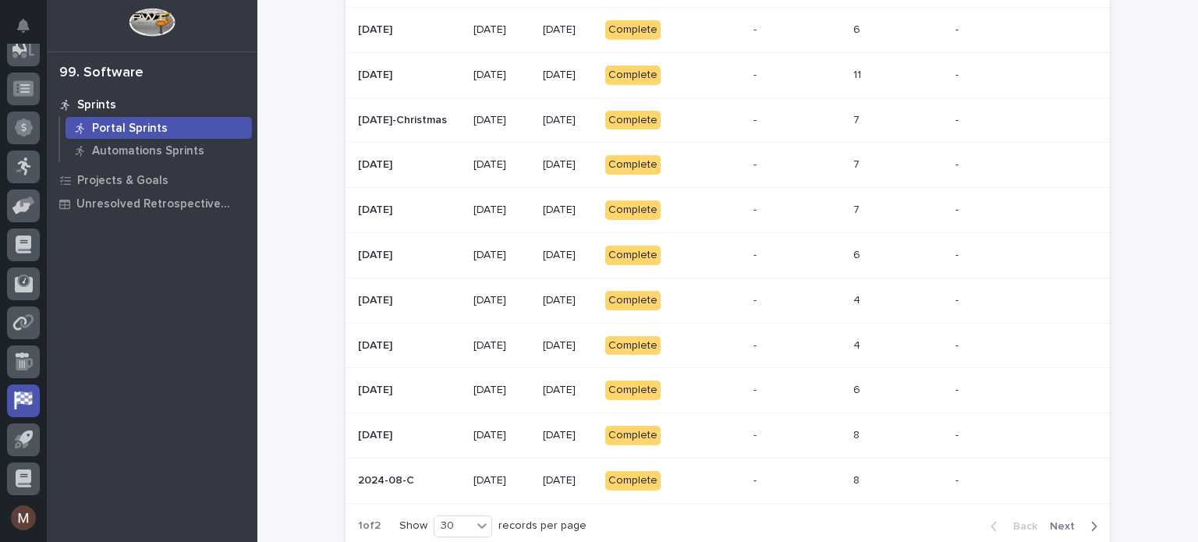
scroll to position [1157, 0]
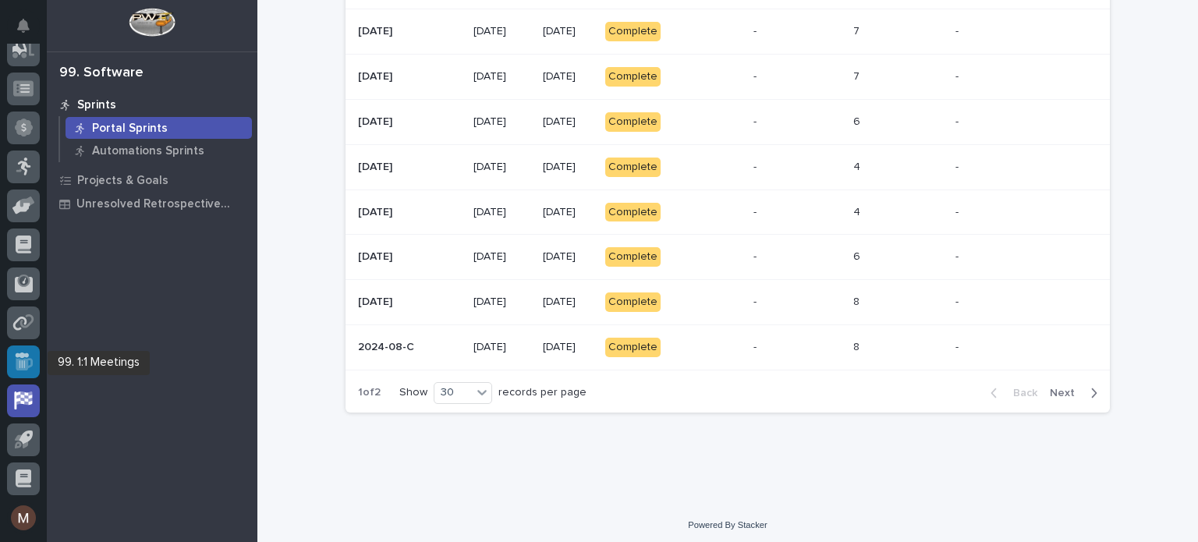
click at [19, 360] on icon at bounding box center [21, 360] width 13 height 16
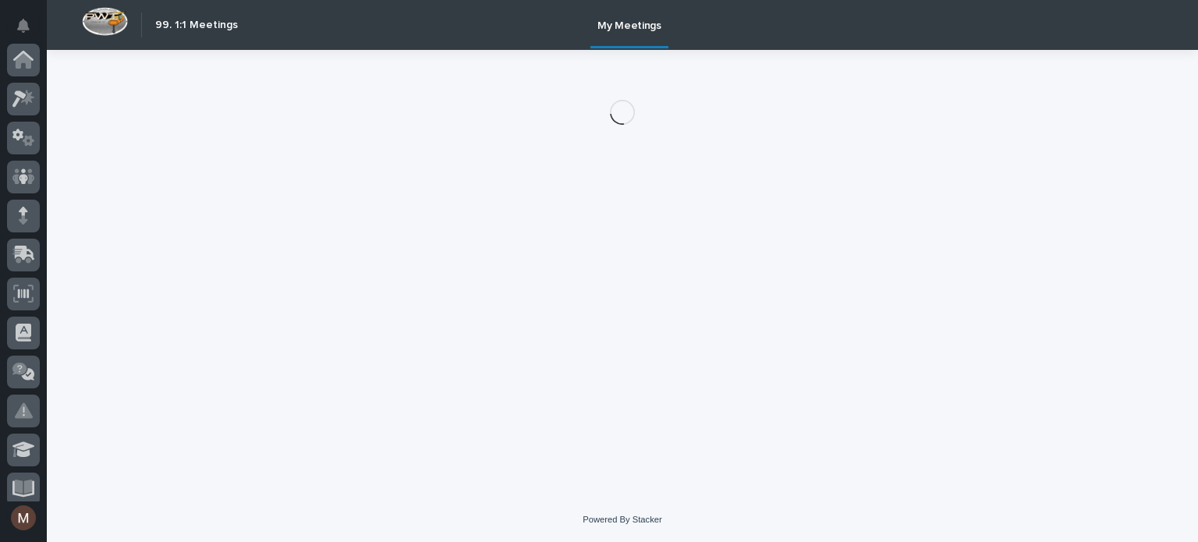
scroll to position [517, 0]
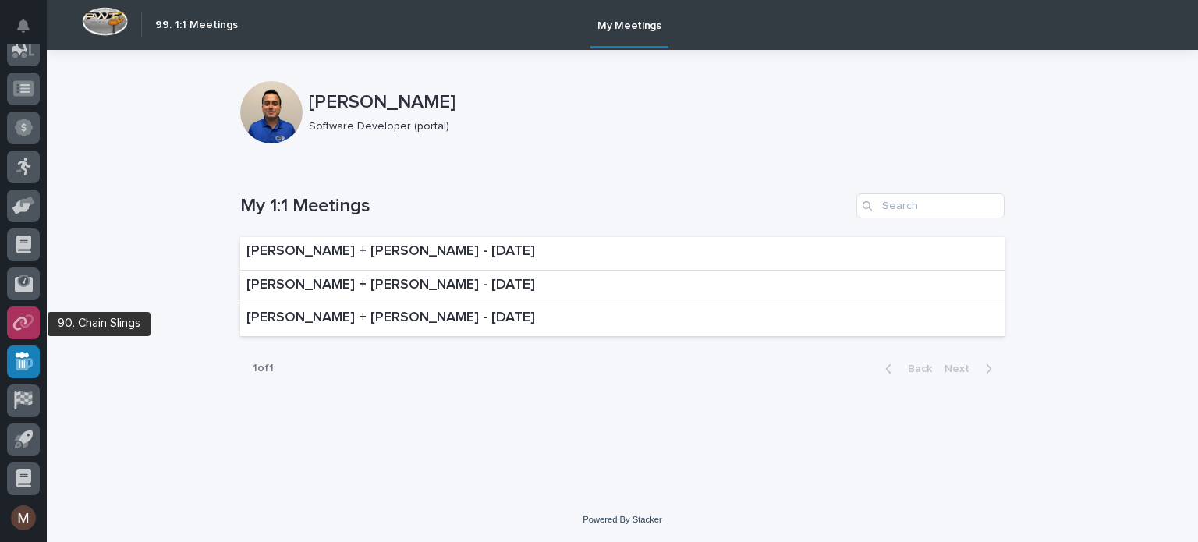
click at [27, 317] on icon at bounding box center [23, 322] width 23 height 18
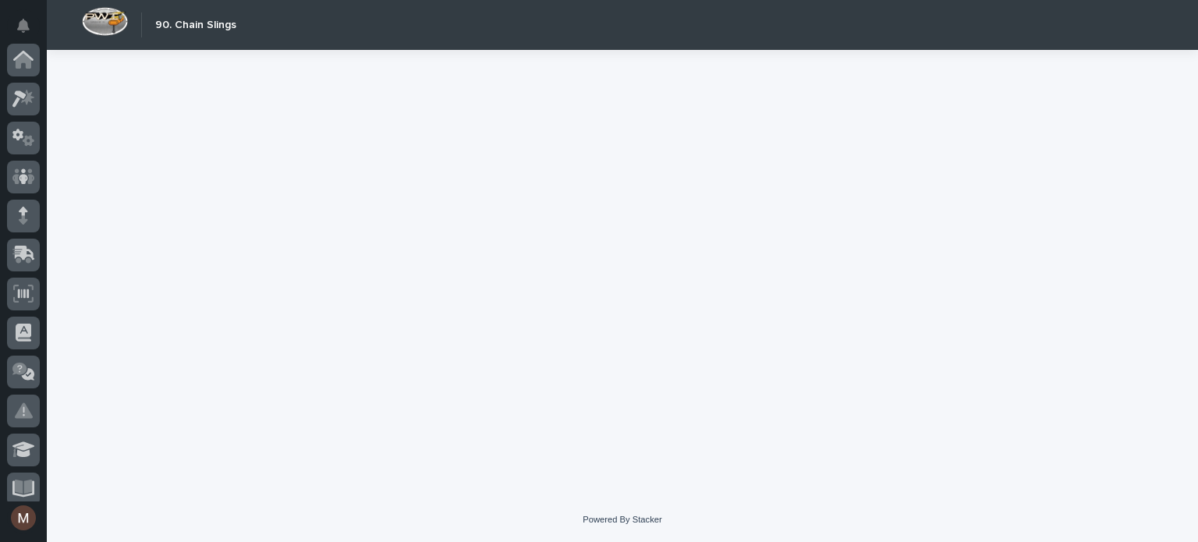
scroll to position [517, 0]
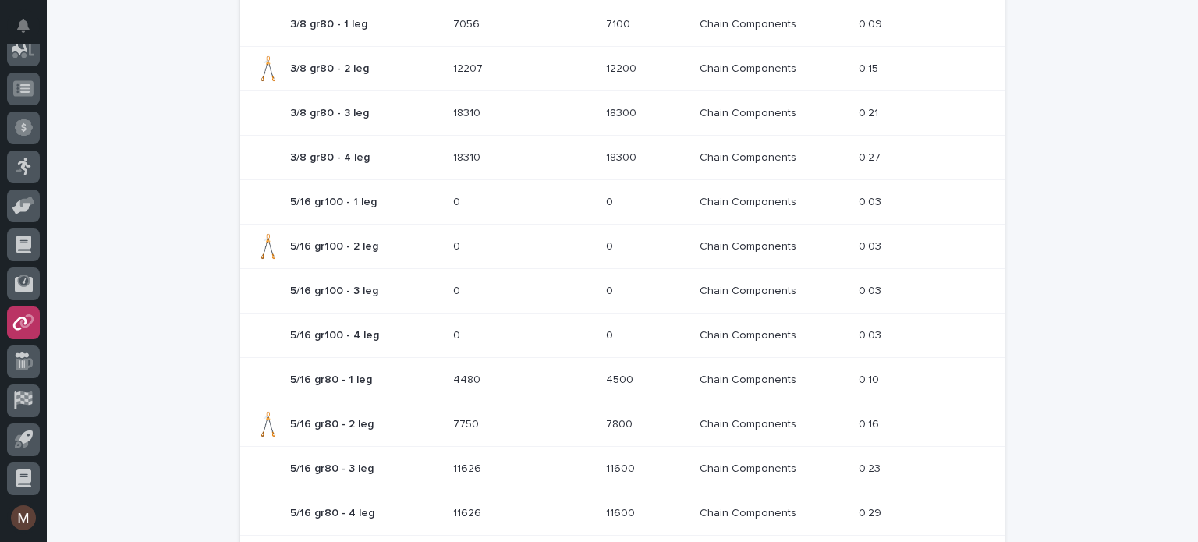
scroll to position [533, 0]
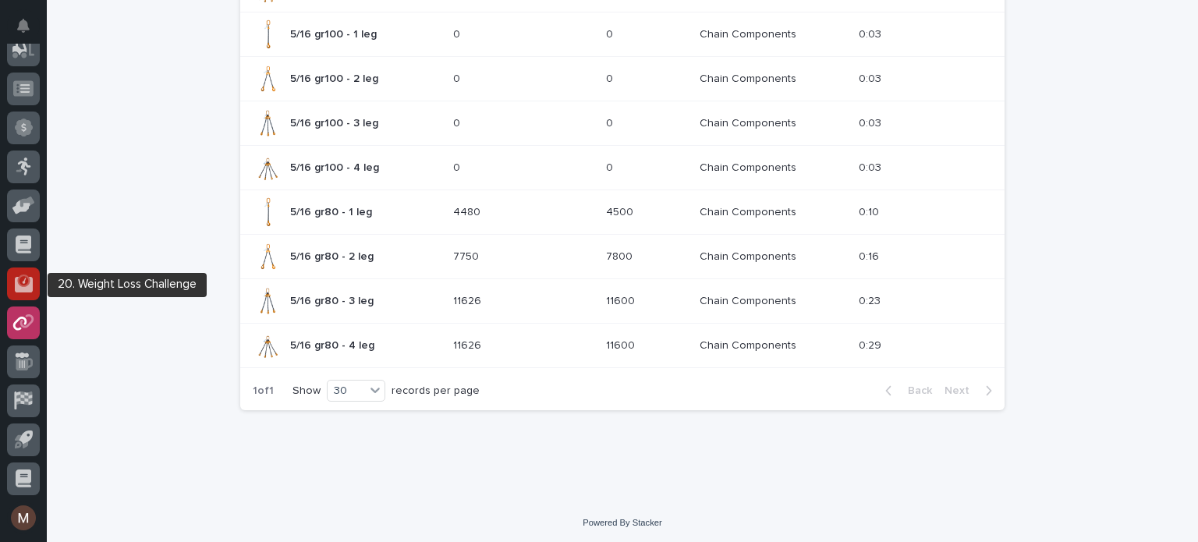
click at [26, 283] on icon at bounding box center [23, 281] width 12 height 12
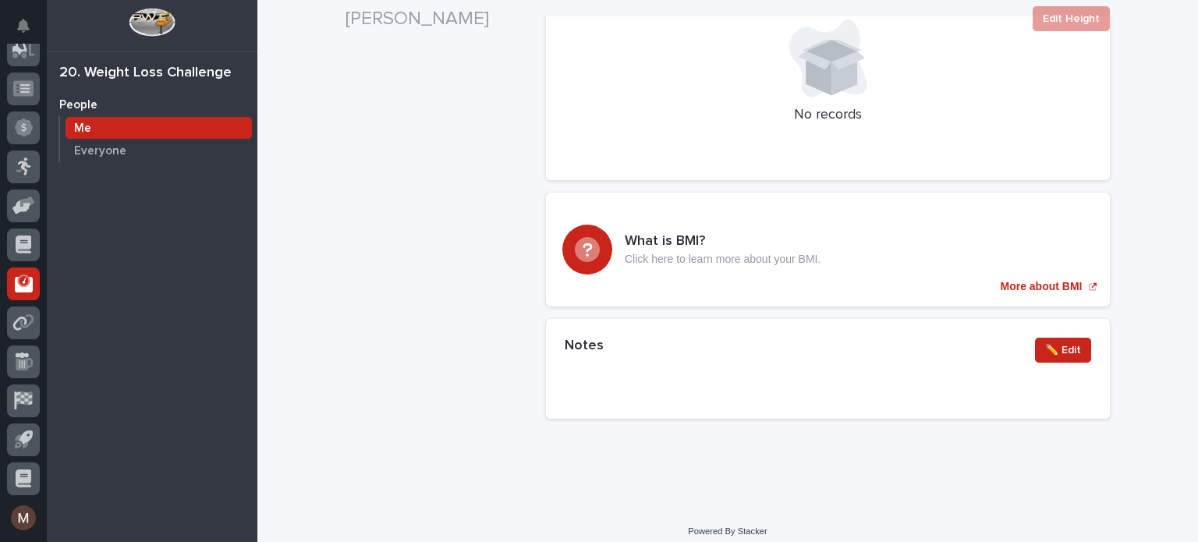
scroll to position [345, 0]
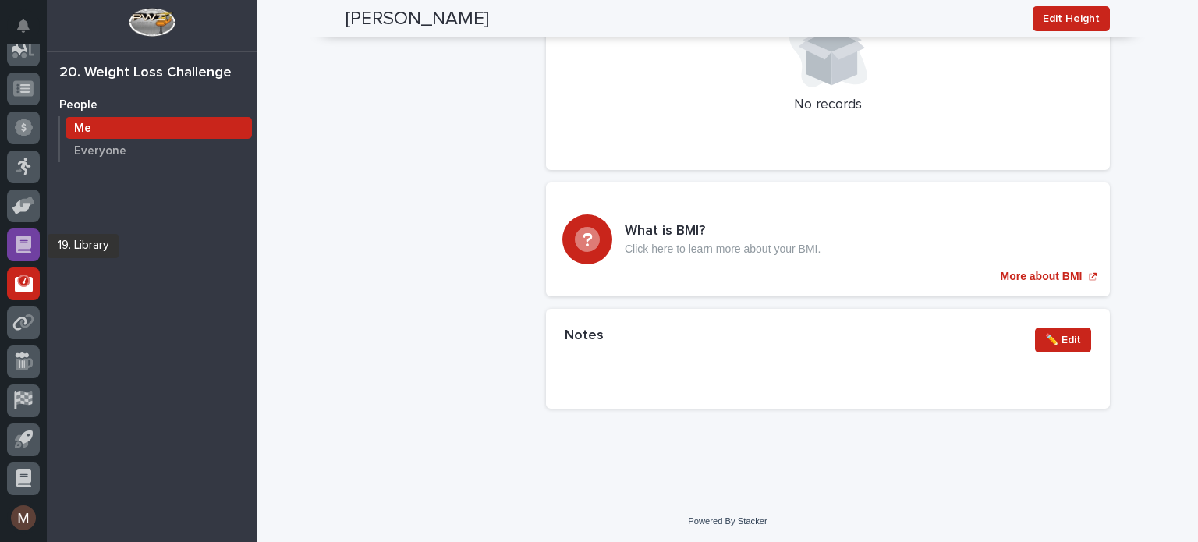
click at [26, 243] on icon at bounding box center [24, 245] width 16 height 18
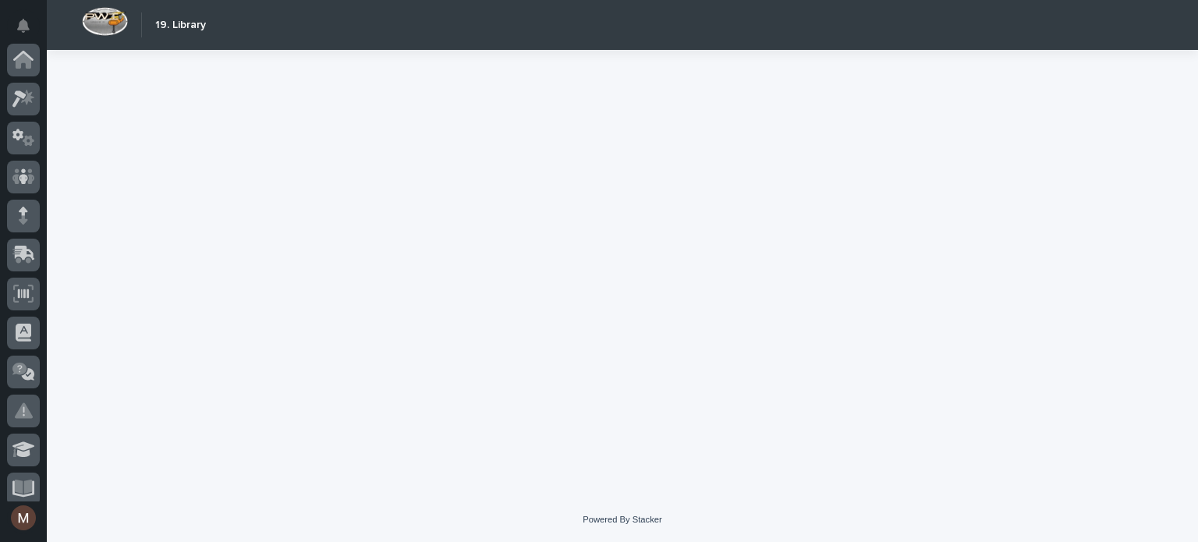
scroll to position [517, 0]
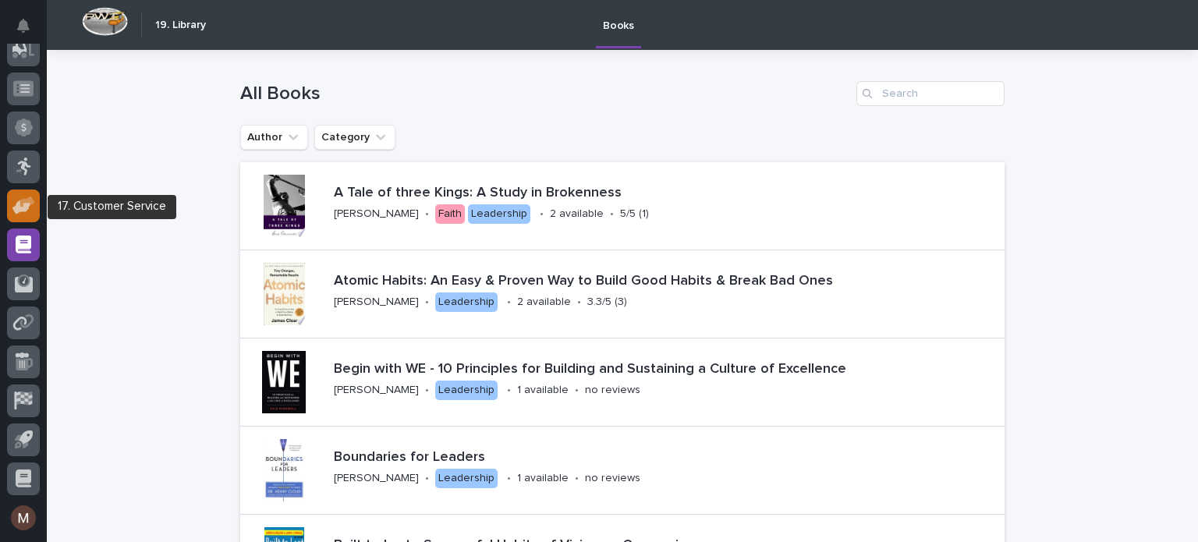
click at [18, 211] on icon at bounding box center [21, 207] width 18 height 15
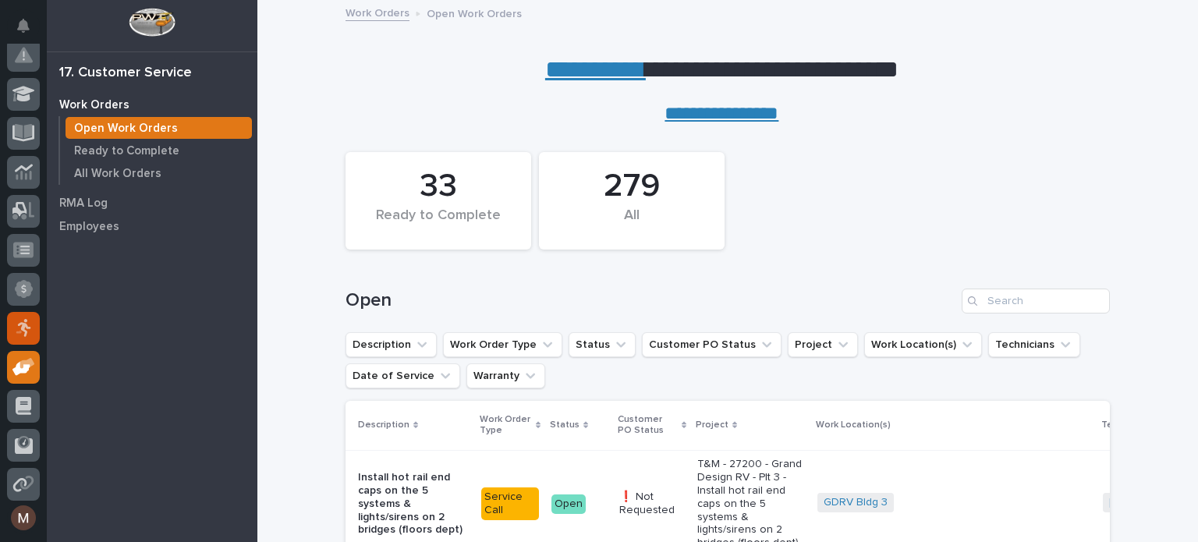
scroll to position [355, 0]
click at [23, 333] on icon at bounding box center [24, 329] width 16 height 18
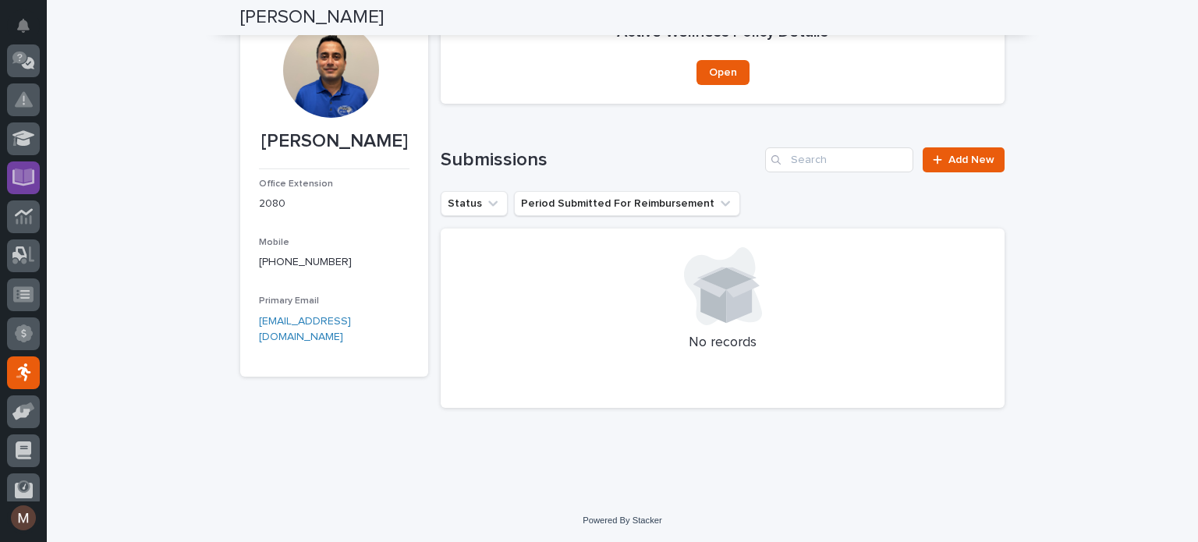
scroll to position [332, 0]
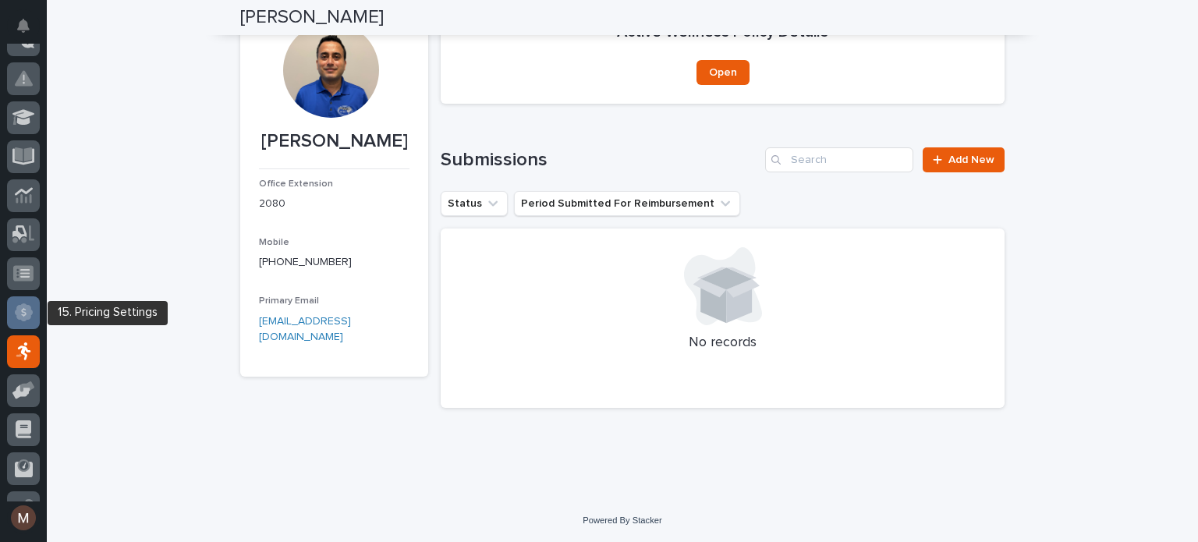
click at [23, 303] on icon at bounding box center [24, 312] width 18 height 18
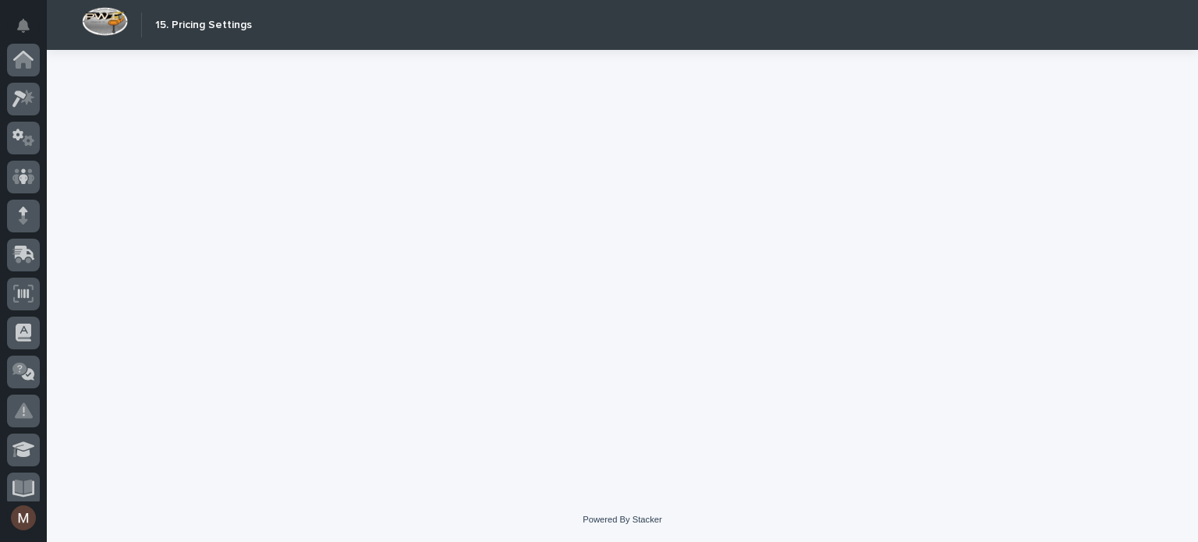
scroll to position [517, 0]
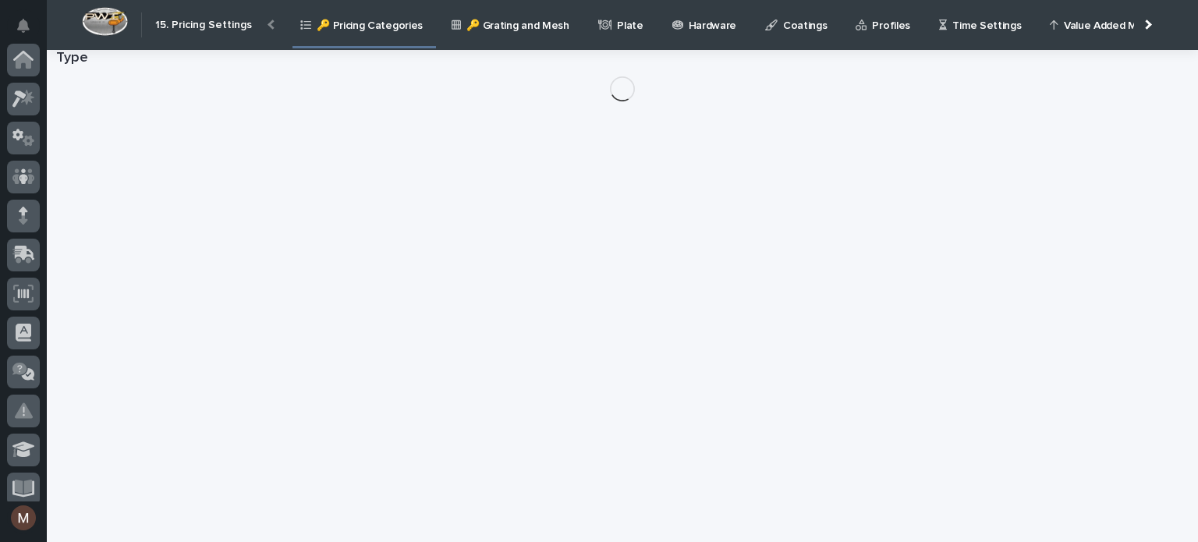
scroll to position [517, 0]
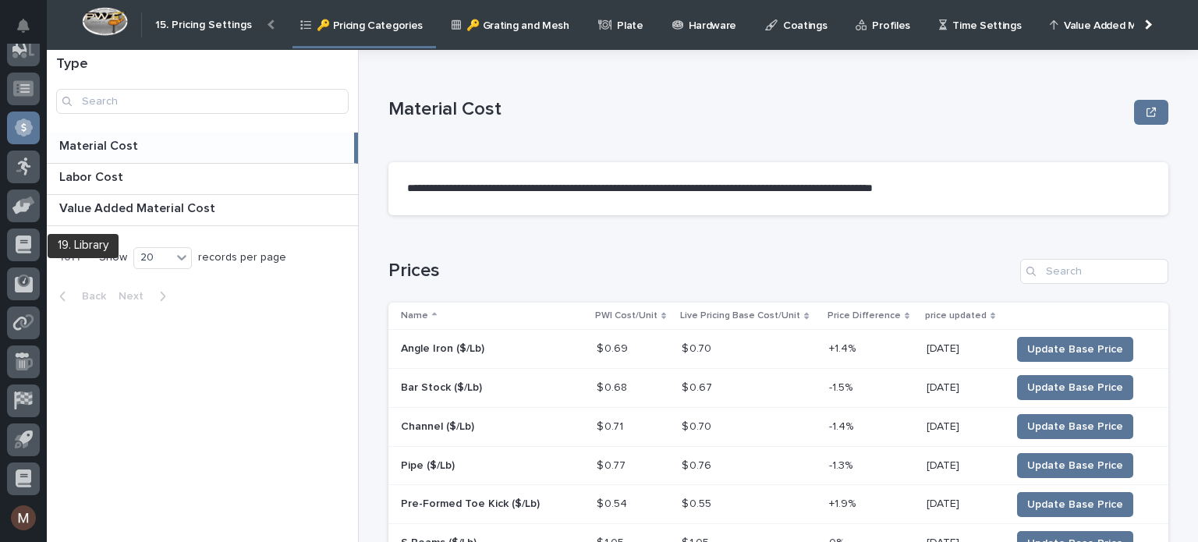
click at [20, 265] on div at bounding box center [23, 247] width 33 height 39
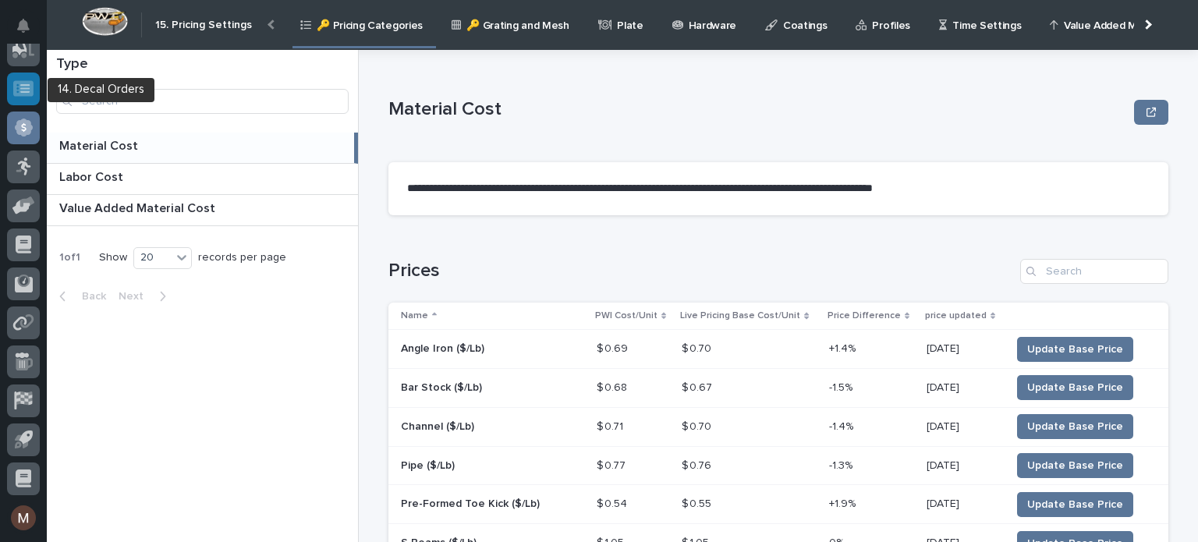
click at [19, 87] on icon at bounding box center [23, 88] width 20 height 16
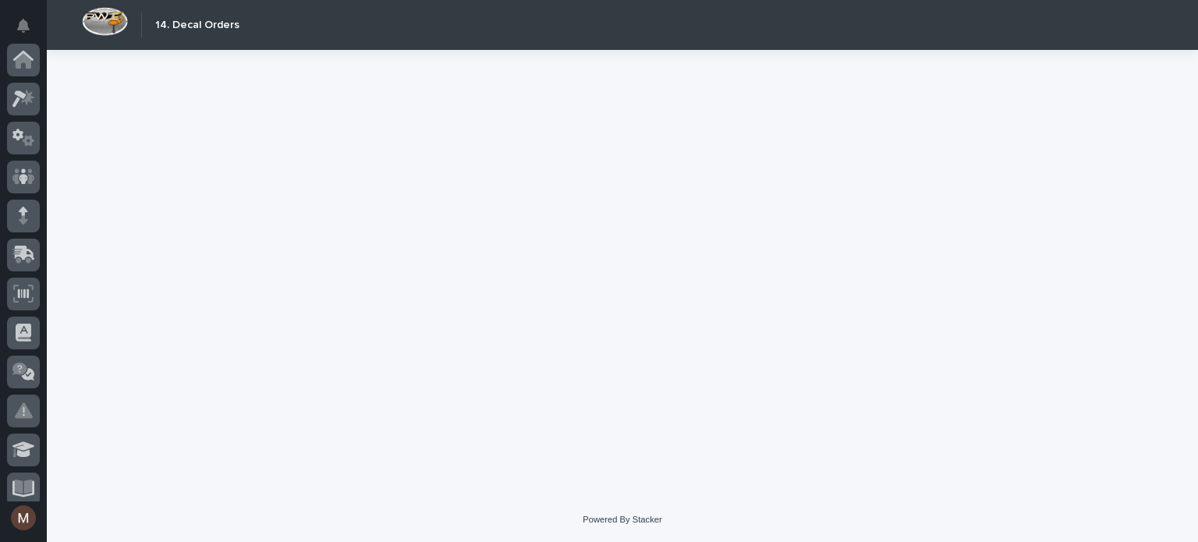
scroll to position [517, 0]
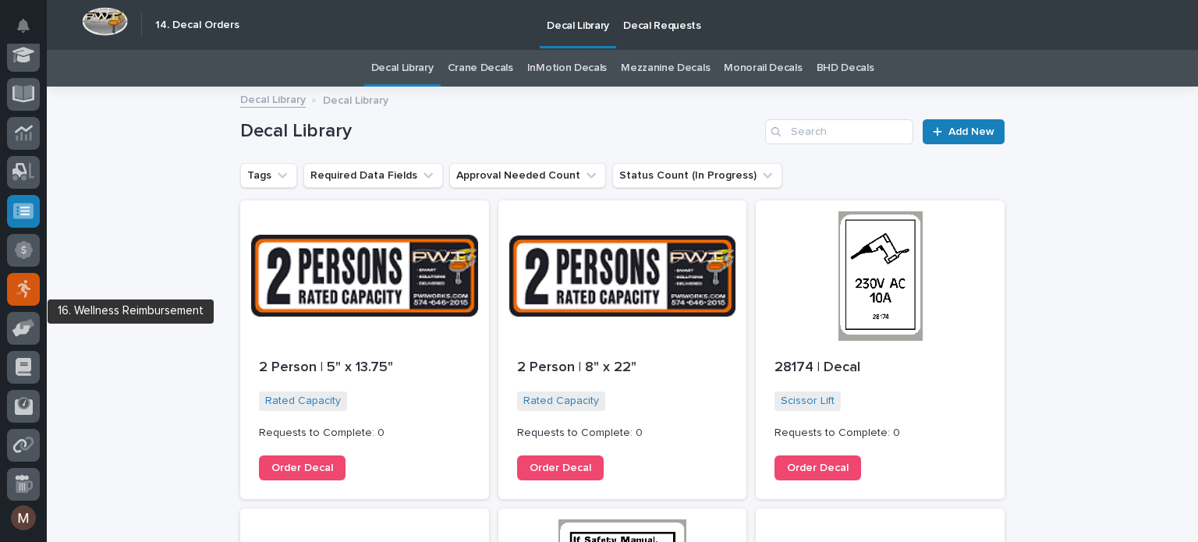
scroll to position [364, 0]
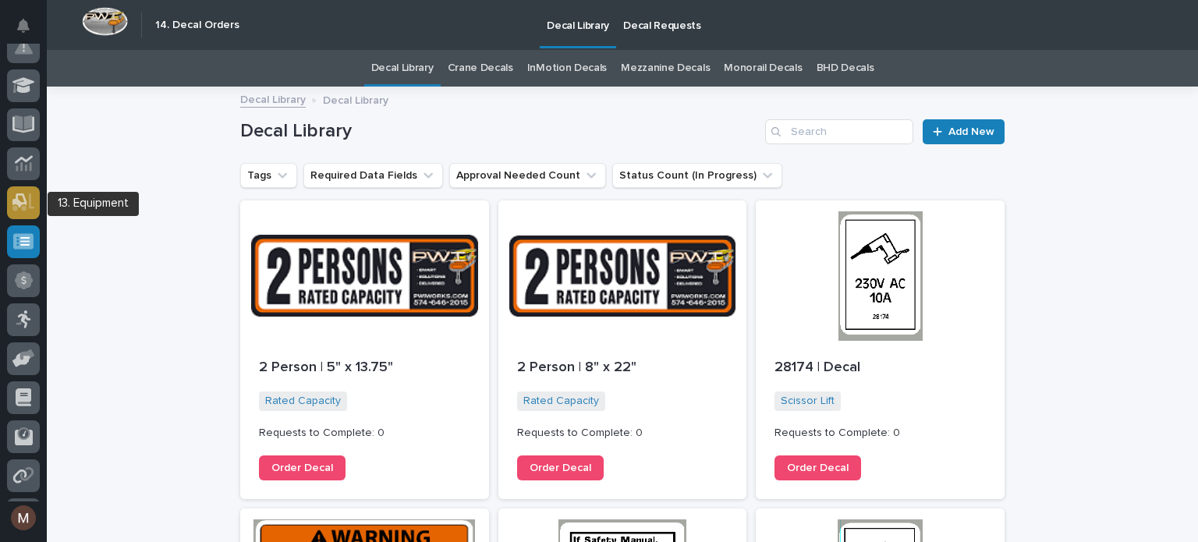
click at [22, 202] on icon at bounding box center [19, 200] width 15 height 15
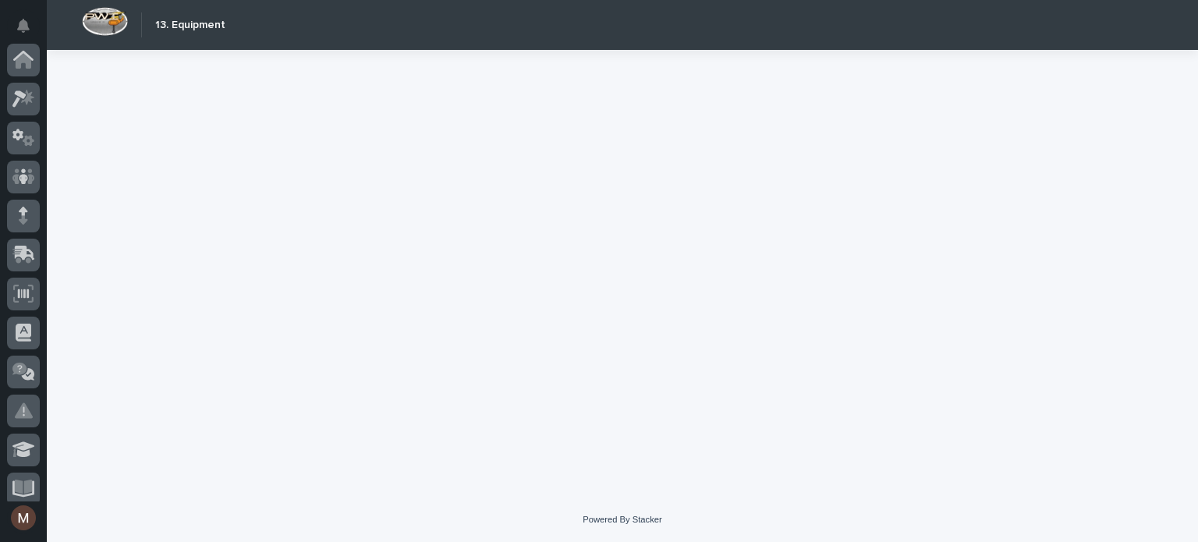
scroll to position [507, 0]
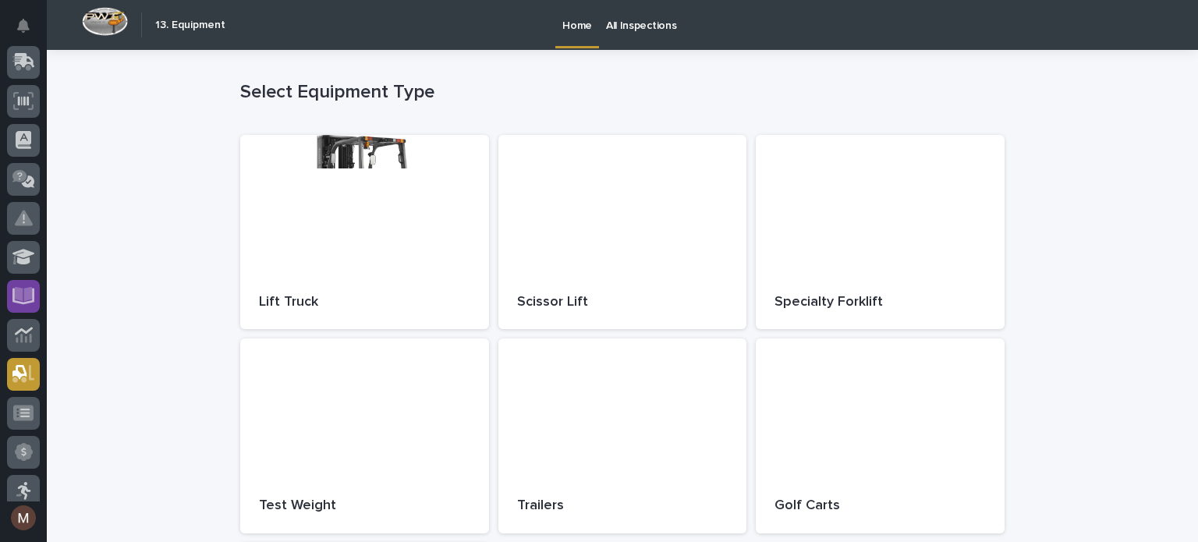
scroll to position [192, 0]
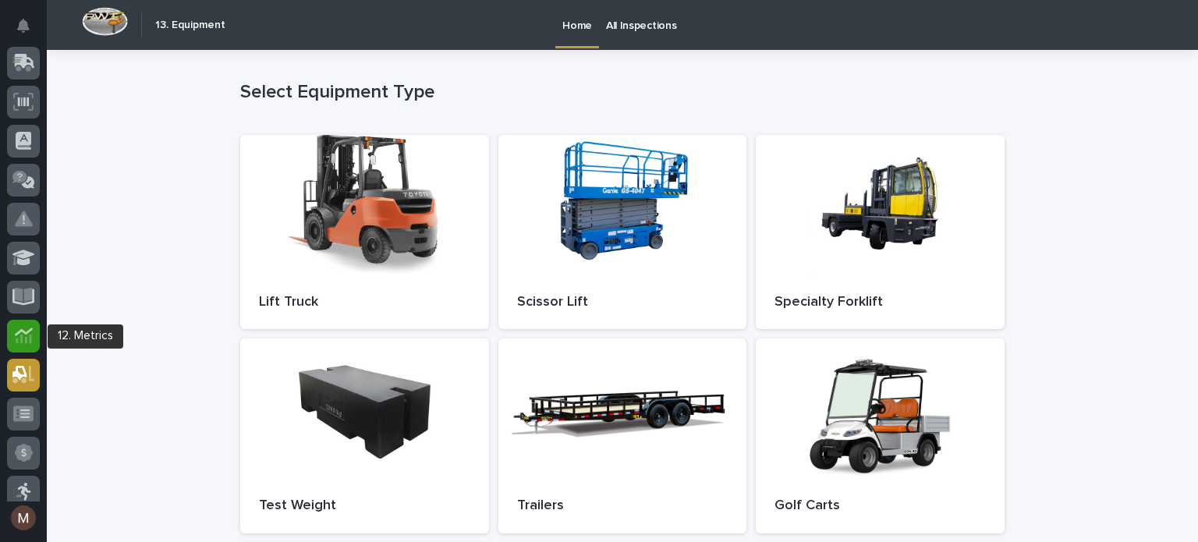
click at [23, 329] on icon at bounding box center [24, 336] width 18 height 18
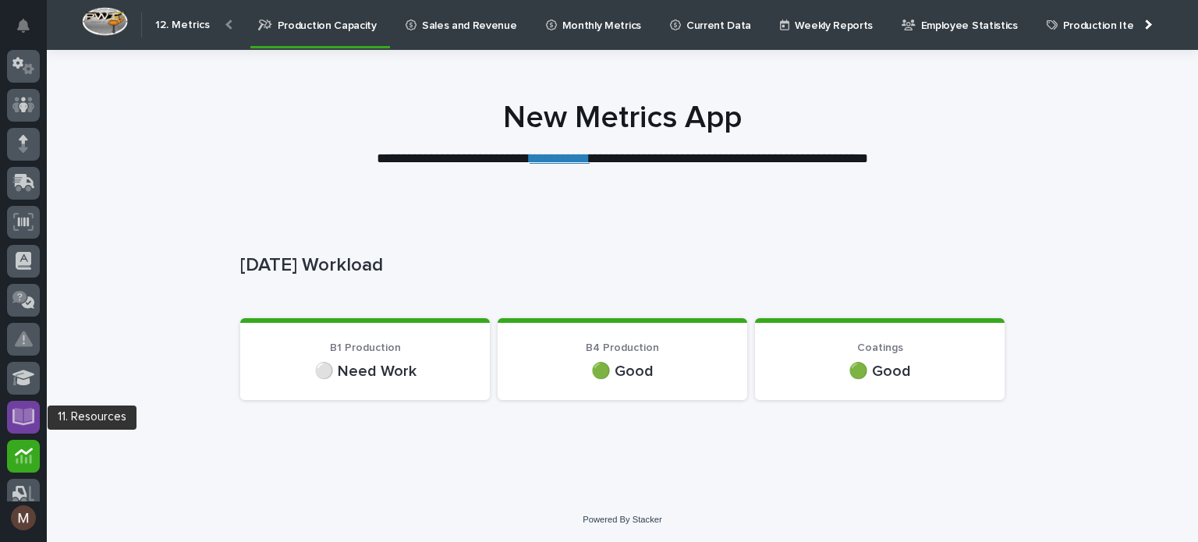
click at [22, 410] on icon at bounding box center [24, 415] width 18 height 15
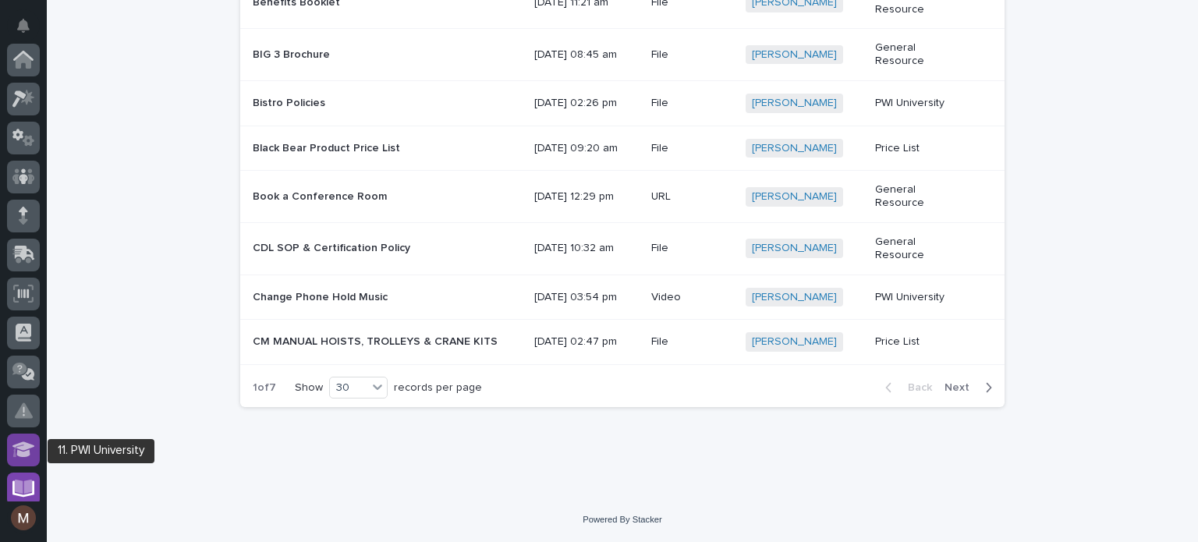
click at [23, 448] on icon at bounding box center [23, 449] width 23 height 16
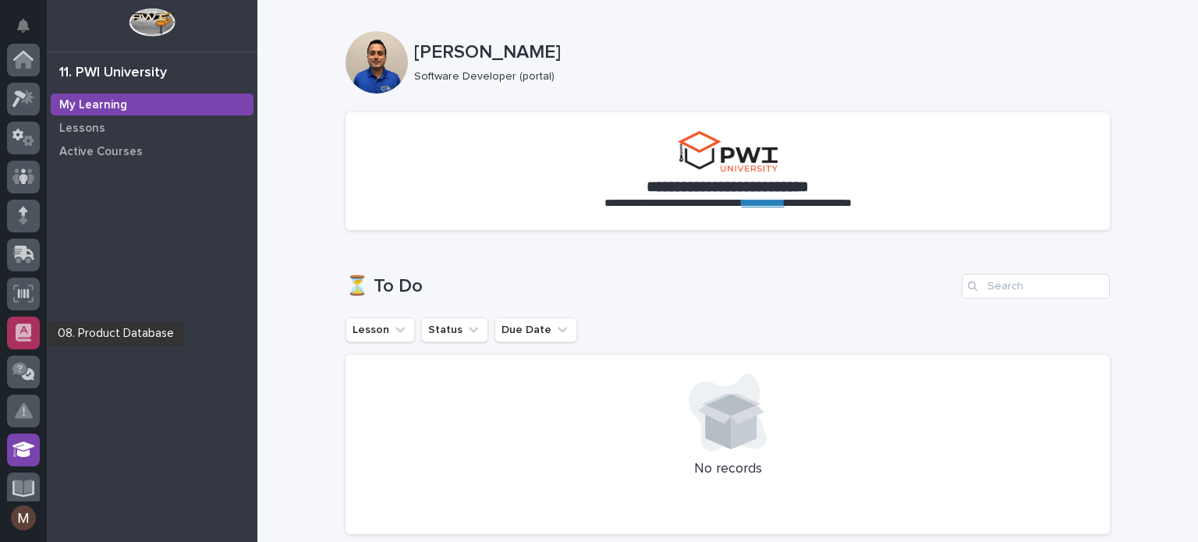
click at [19, 332] on icon at bounding box center [24, 333] width 16 height 18
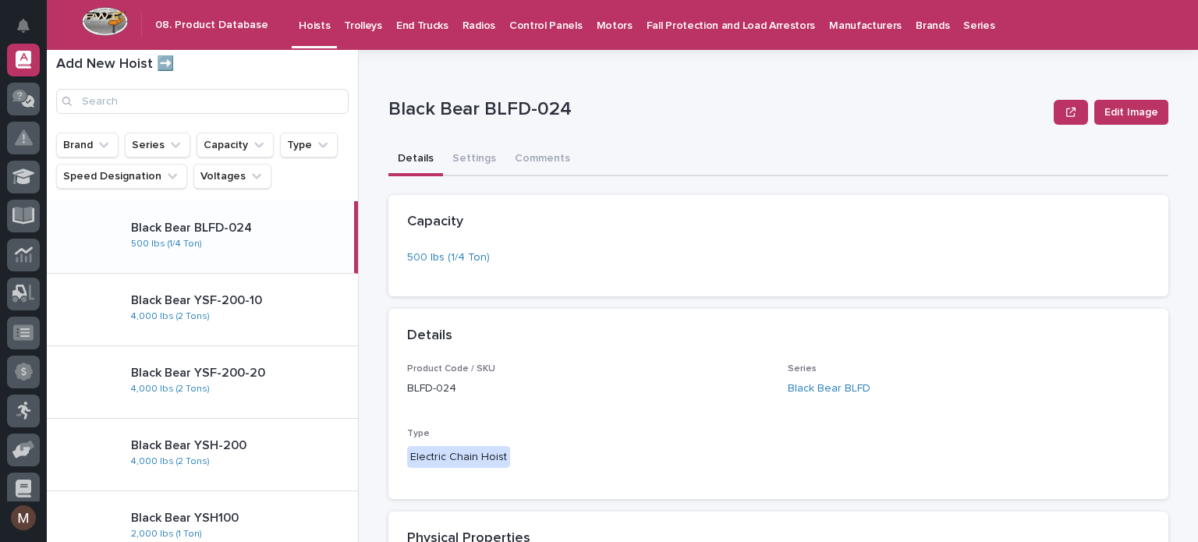
click at [42, 363] on div at bounding box center [23, 273] width 47 height 458
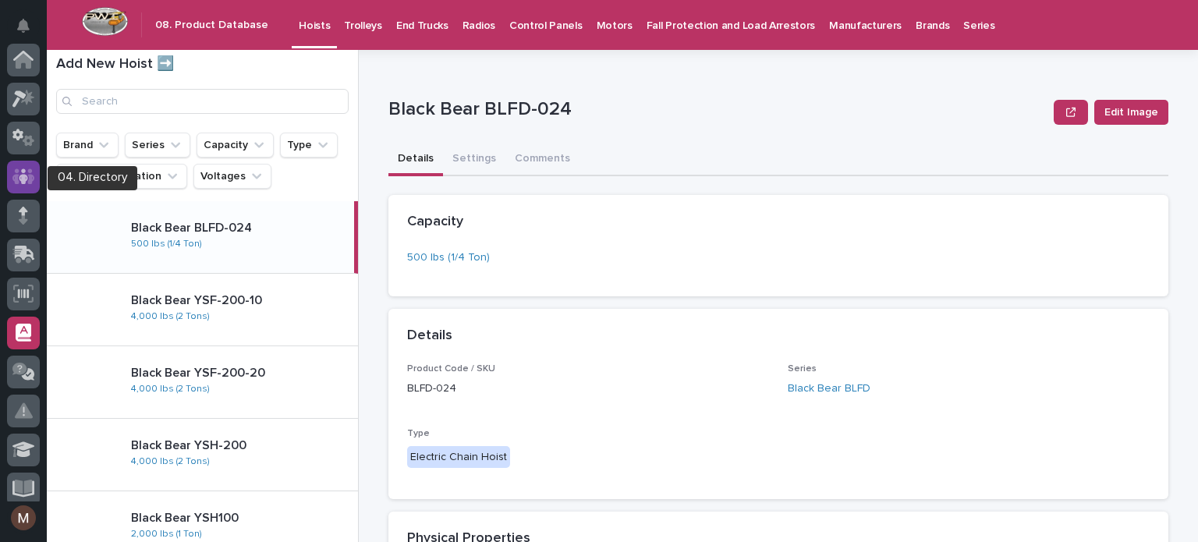
click at [22, 182] on icon at bounding box center [23, 176] width 9 height 16
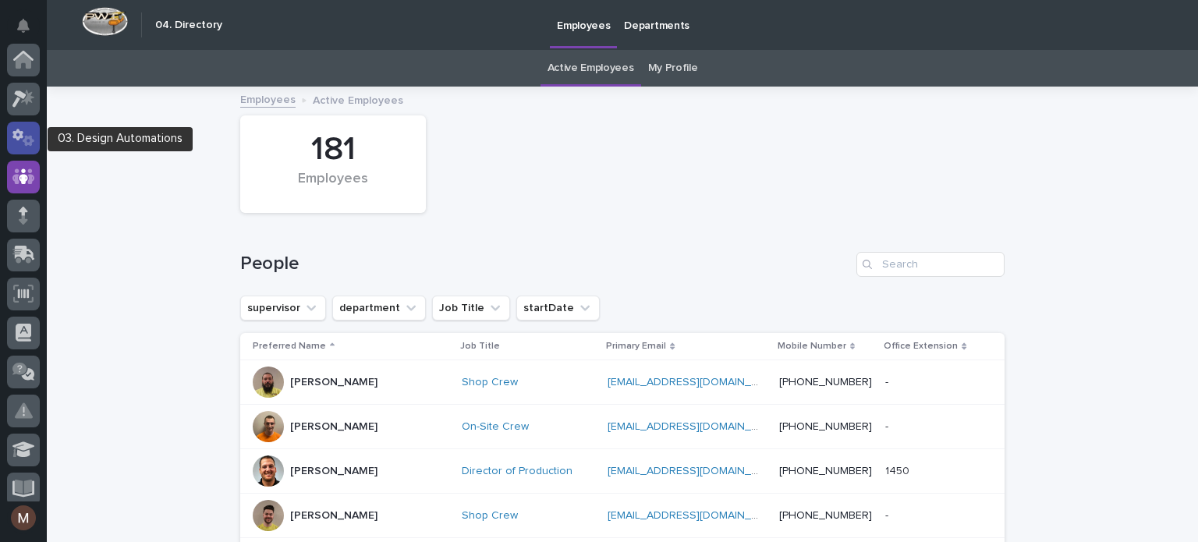
click at [23, 140] on icon at bounding box center [29, 140] width 12 height 11
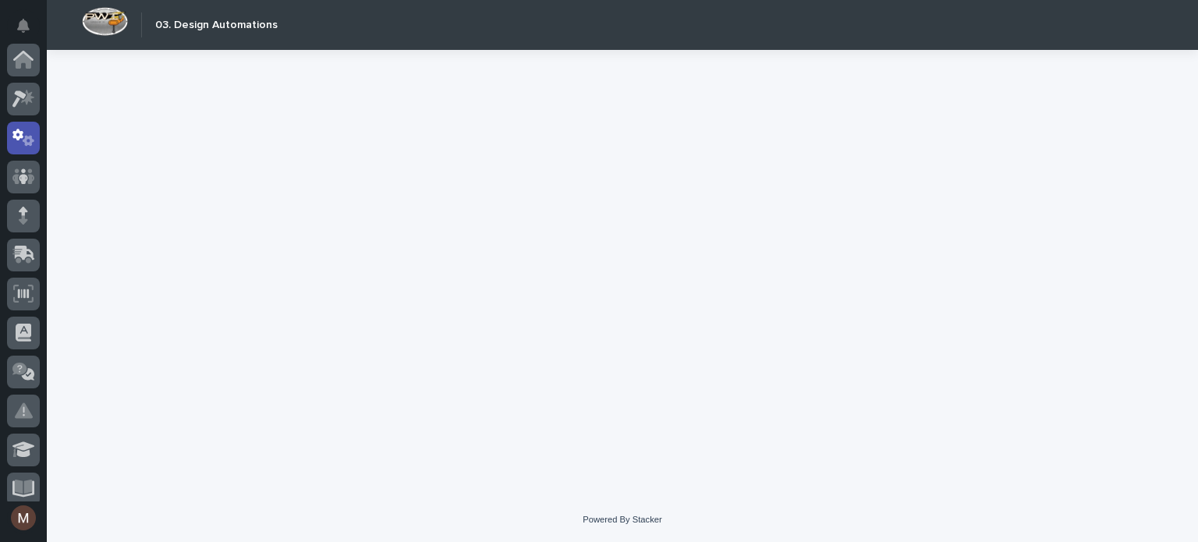
scroll to position [78, 0]
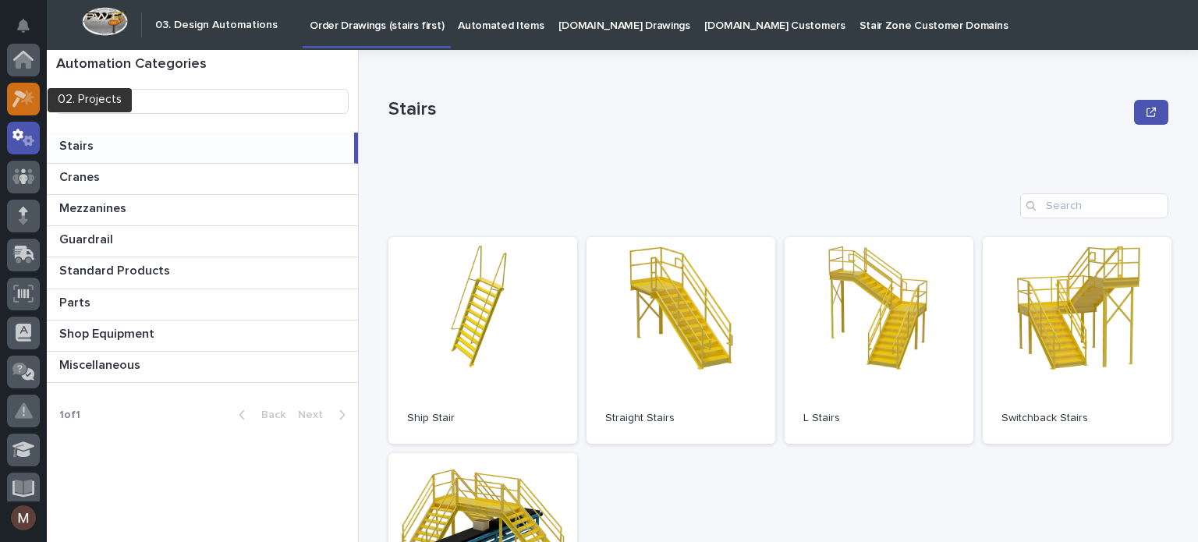
click at [25, 90] on icon at bounding box center [23, 99] width 23 height 18
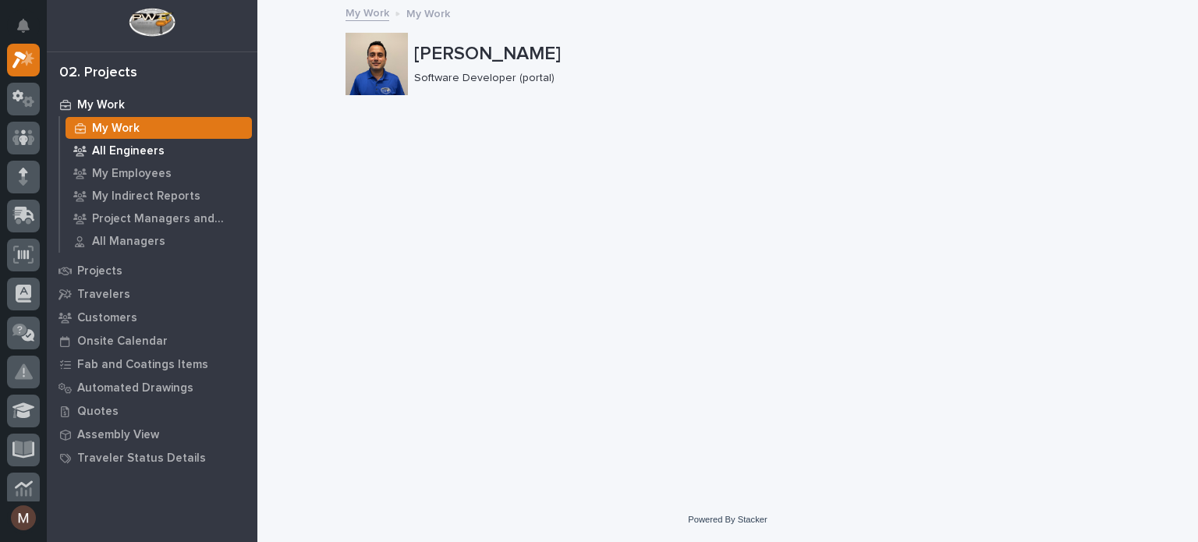
click at [142, 148] on p "All Engineers" at bounding box center [128, 151] width 73 height 14
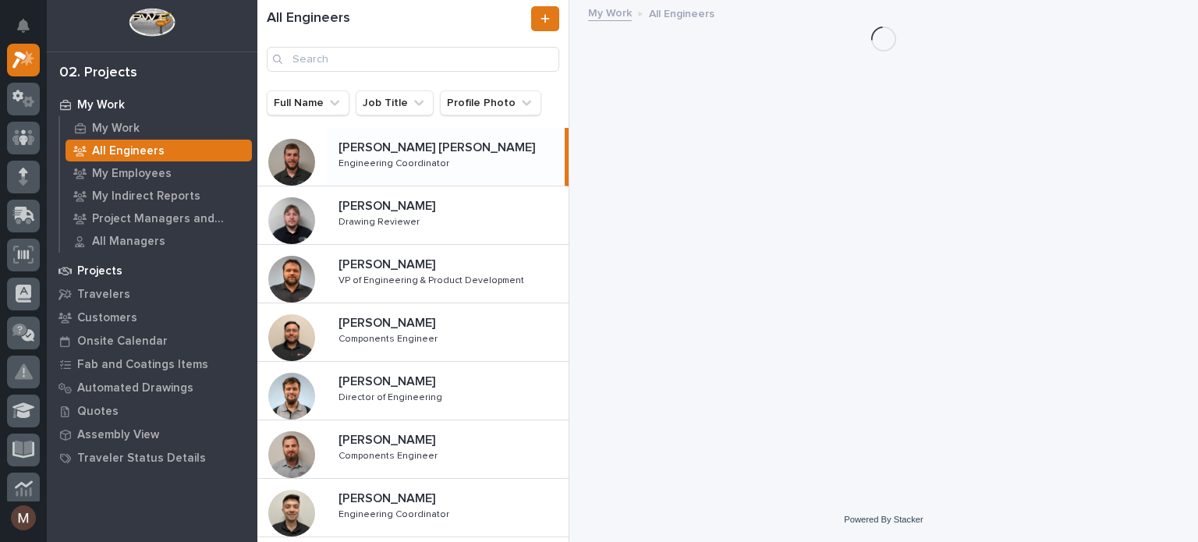
click at [97, 269] on p "Projects" at bounding box center [99, 271] width 45 height 14
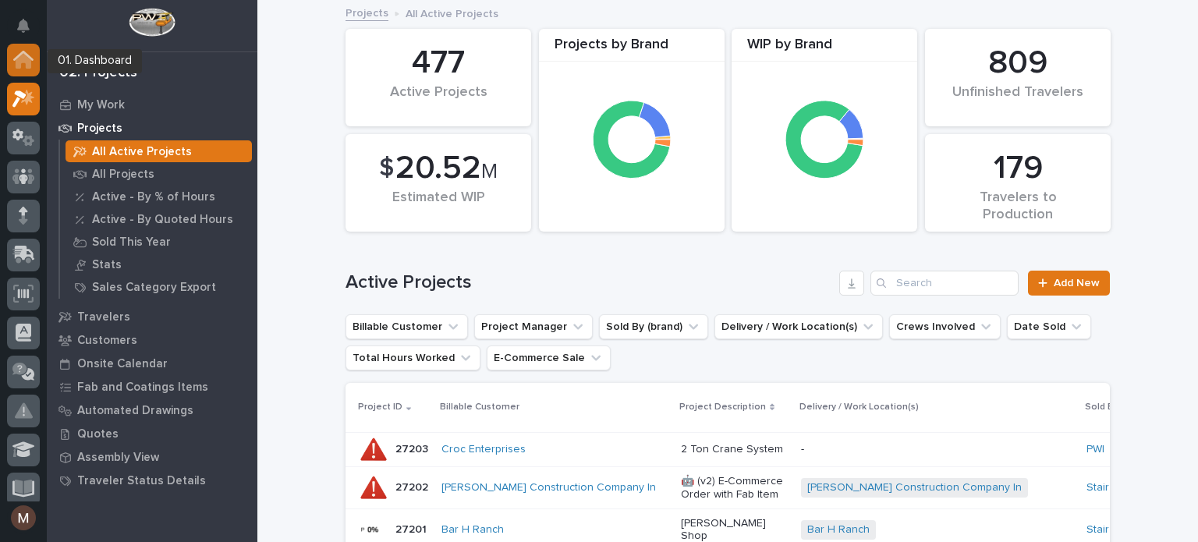
click at [27, 62] on icon at bounding box center [24, 61] width 16 height 16
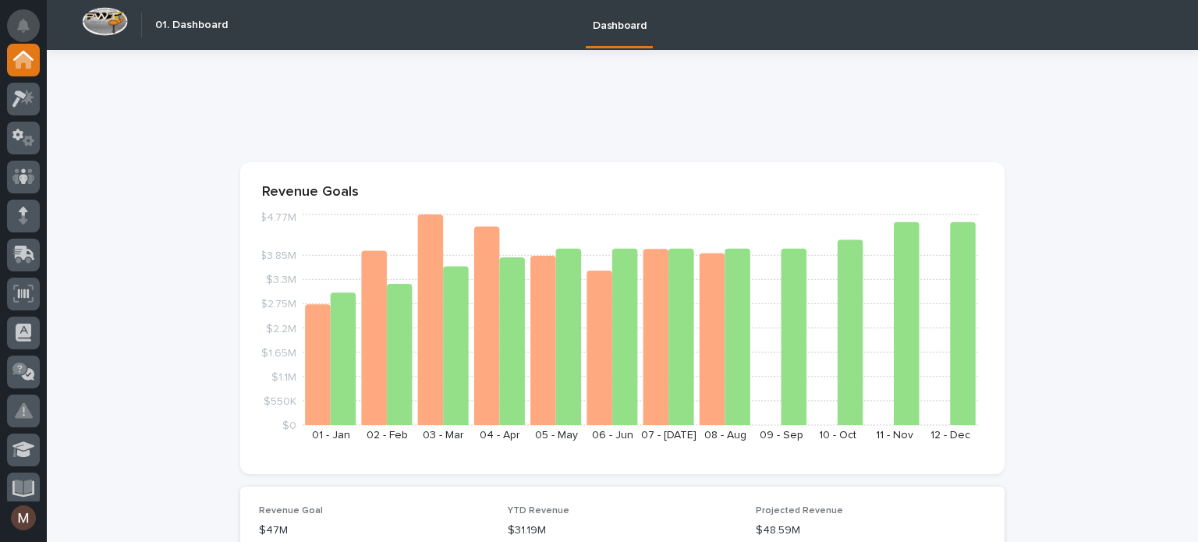
click at [24, 25] on icon "Notifications" at bounding box center [23, 26] width 12 height 14
click at [178, 17] on div "01. Dashboard" at bounding box center [153, 24] width 150 height 51
click at [190, 27] on h2 "01. Dashboard" at bounding box center [191, 25] width 73 height 13
